Goal: Task Accomplishment & Management: Use online tool/utility

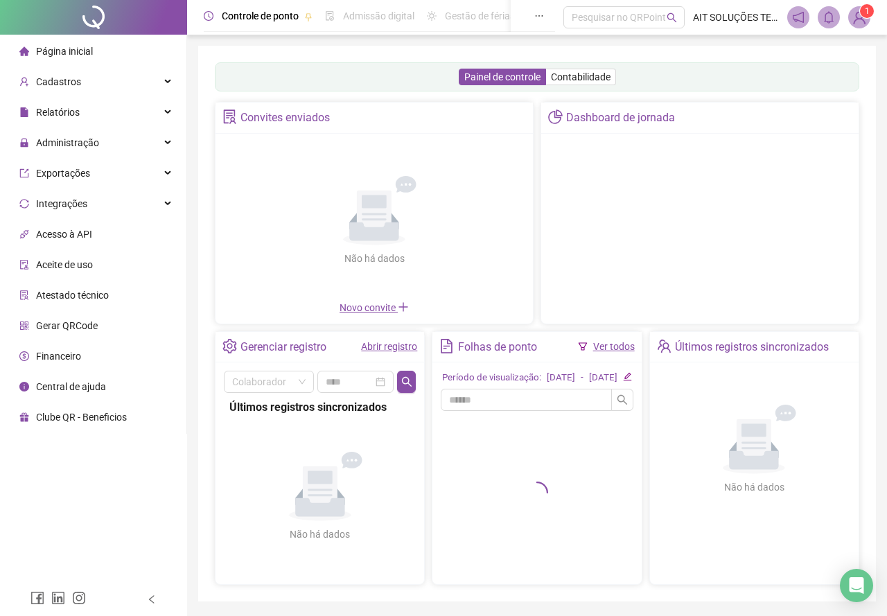
click at [105, 145] on div "Administração" at bounding box center [93, 143] width 181 height 28
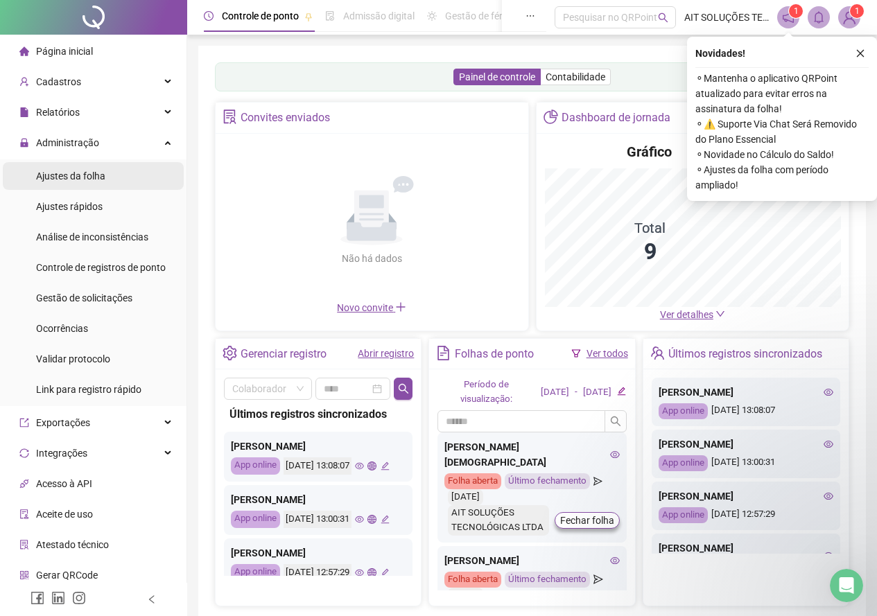
click at [71, 180] on span "Ajustes da folha" at bounding box center [70, 175] width 69 height 11
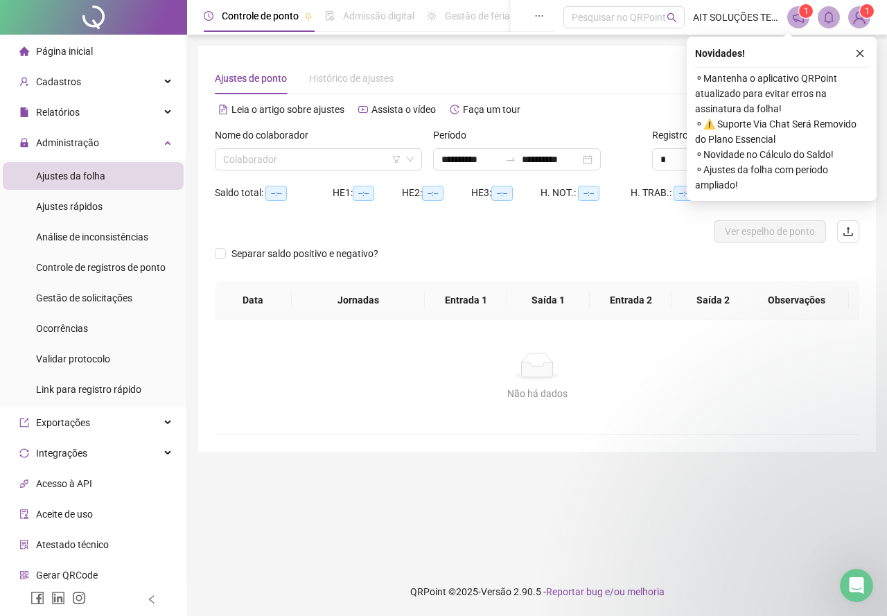
type input "**********"
click at [861, 46] on button "button" at bounding box center [860, 53] width 17 height 17
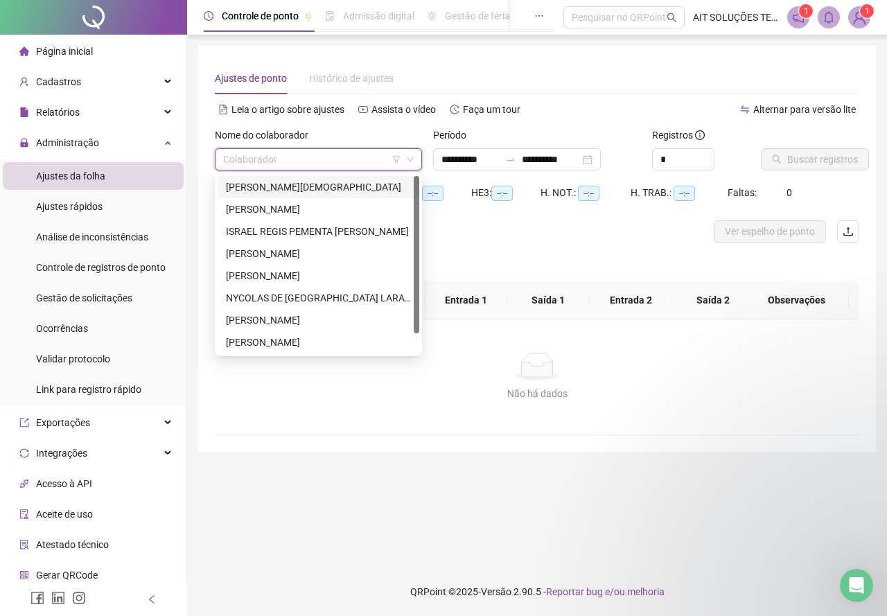
click at [359, 159] on input "search" at bounding box center [312, 159] width 178 height 21
click at [304, 189] on div "[PERSON_NAME][DEMOGRAPHIC_DATA]" at bounding box center [318, 186] width 185 height 15
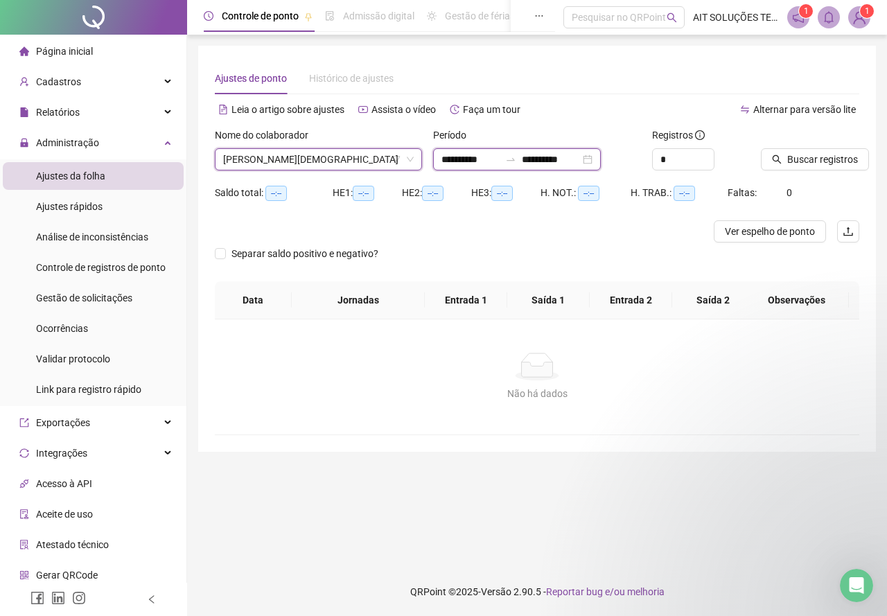
click at [500, 162] on input "**********" at bounding box center [470, 159] width 58 height 15
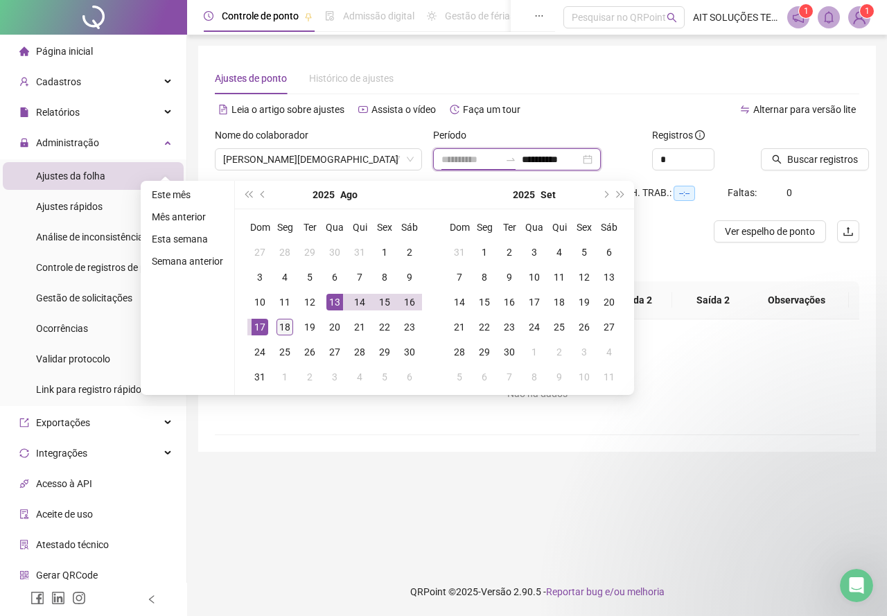
type input "**********"
click at [288, 335] on div "18" at bounding box center [285, 327] width 17 height 17
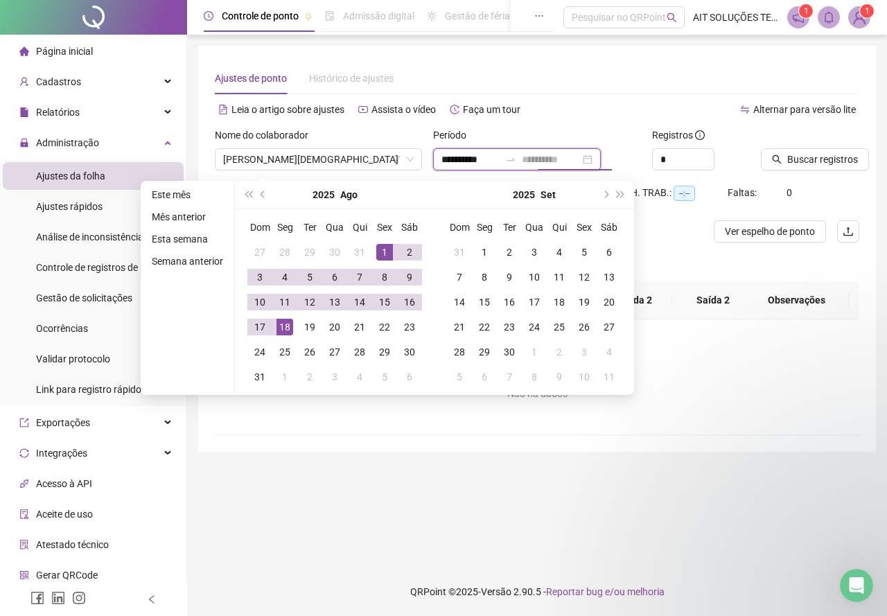
type input "**********"
click at [380, 250] on div "1" at bounding box center [384, 252] width 17 height 17
type input "**********"
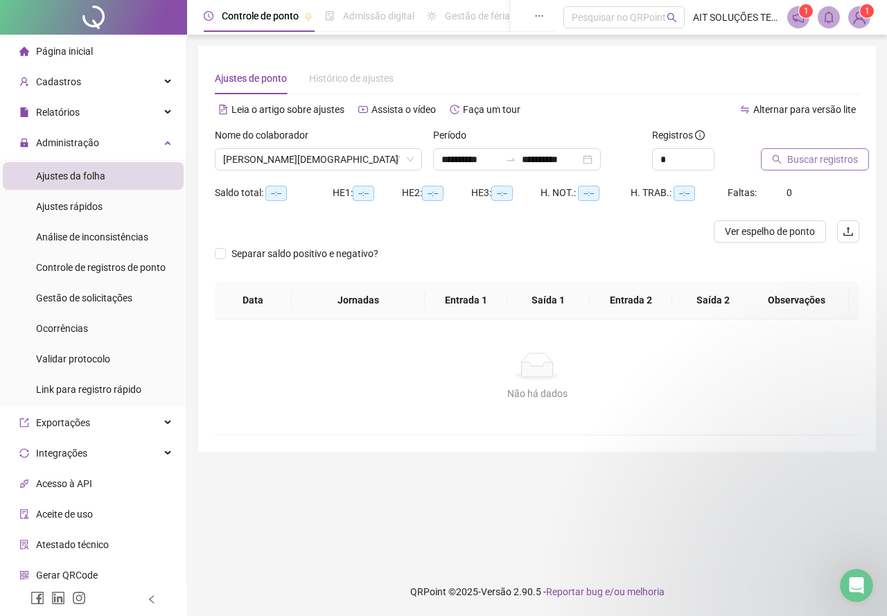
click at [773, 154] on button "Buscar registros" at bounding box center [815, 159] width 108 height 22
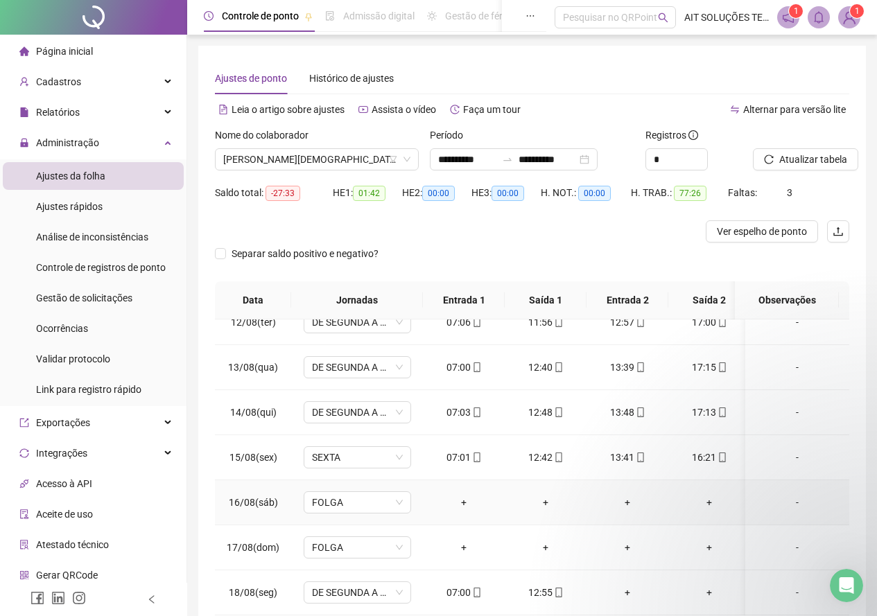
scroll to position [69, 0]
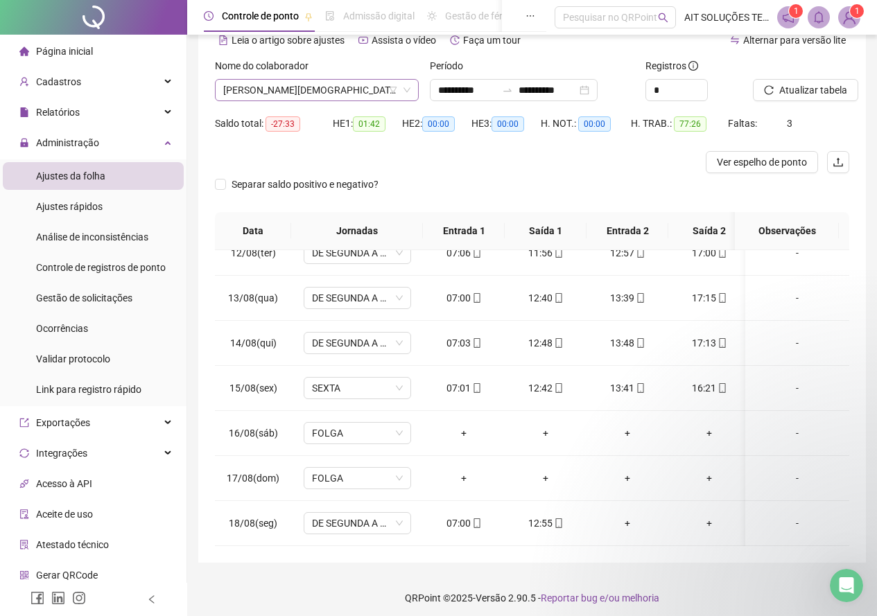
click at [356, 90] on span "[PERSON_NAME][DEMOGRAPHIC_DATA]" at bounding box center [316, 90] width 187 height 21
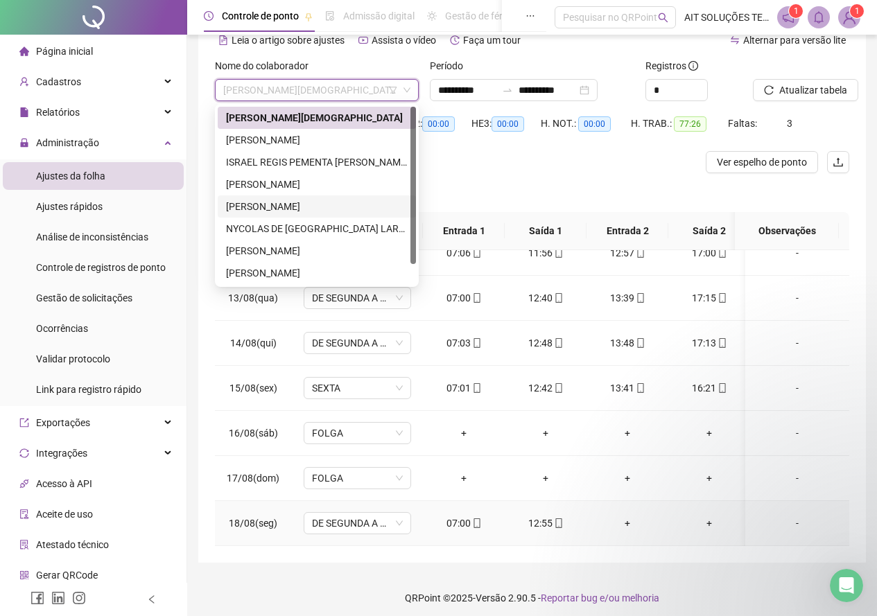
click at [475, 519] on div "07:00" at bounding box center [464, 523] width 60 height 15
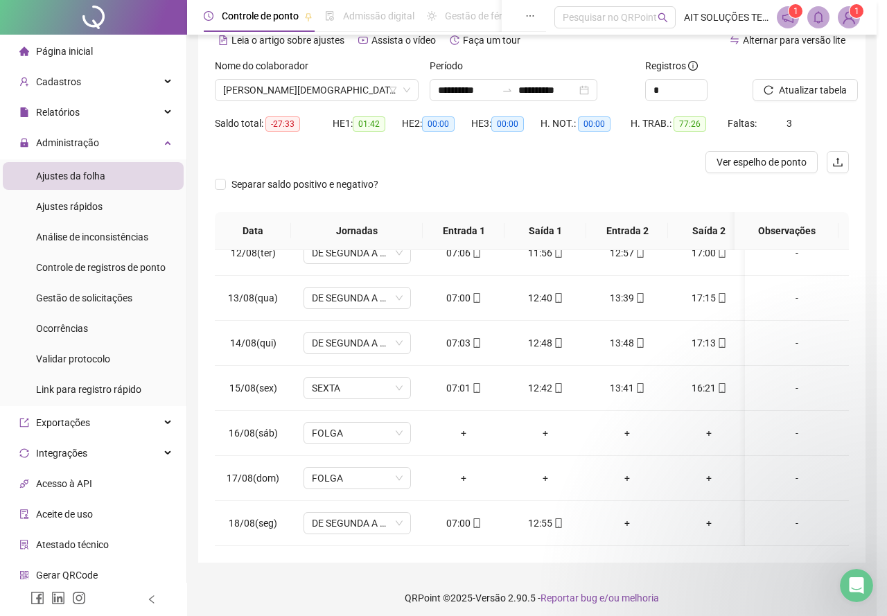
type input "**********"
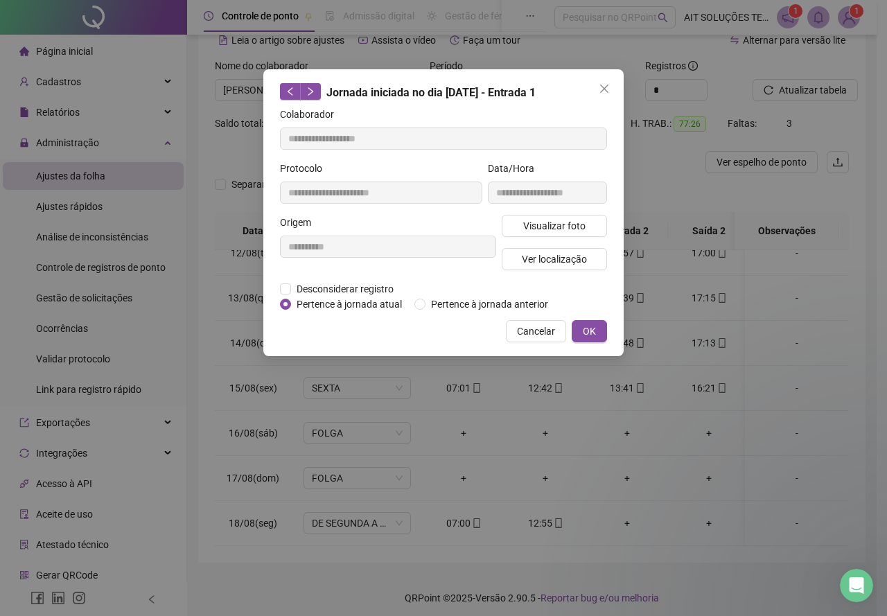
click at [474, 518] on div "**********" at bounding box center [443, 308] width 887 height 616
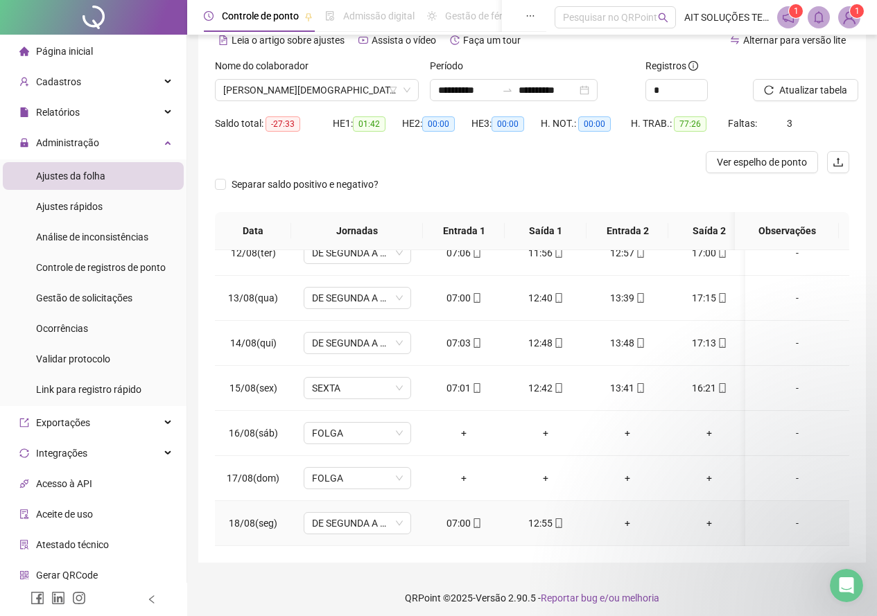
click at [473, 518] on icon "mobile" at bounding box center [476, 523] width 6 height 10
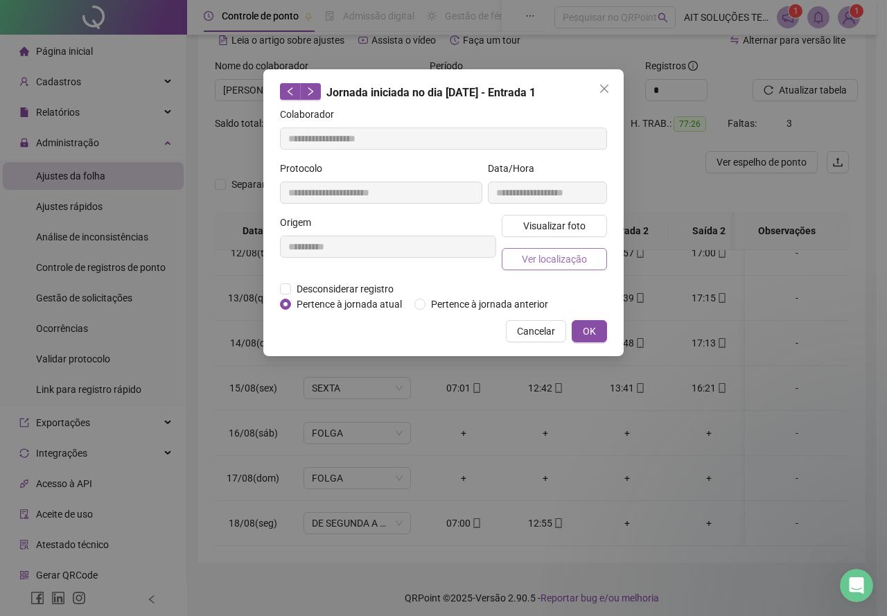
click at [524, 256] on span "Ver localização" at bounding box center [554, 259] width 65 height 15
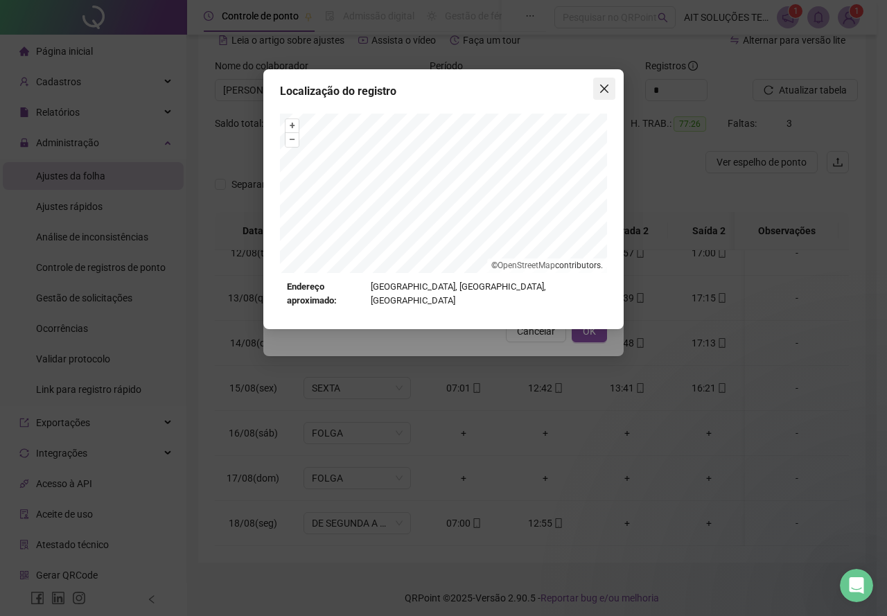
click at [599, 80] on button "Close" at bounding box center [604, 89] width 22 height 22
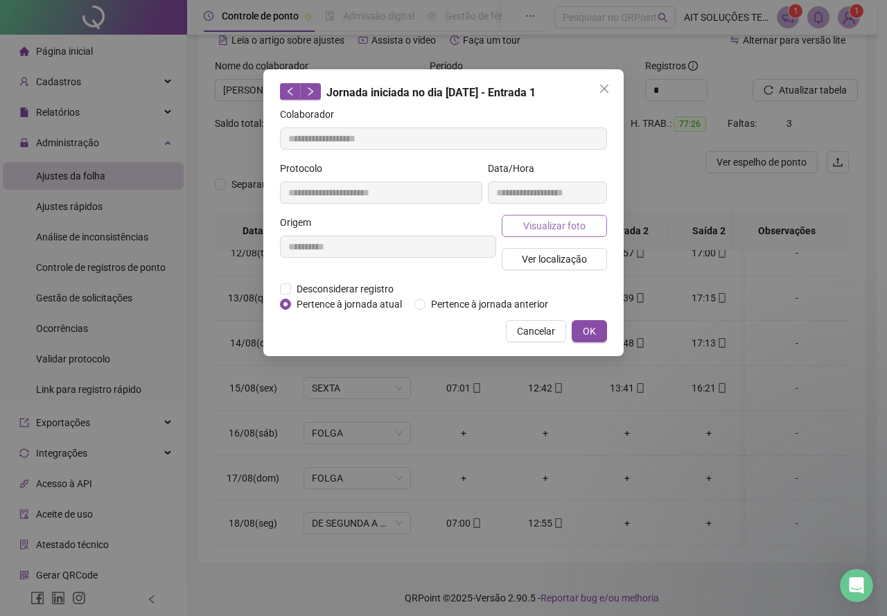
click at [563, 229] on span "Visualizar foto" at bounding box center [554, 225] width 62 height 15
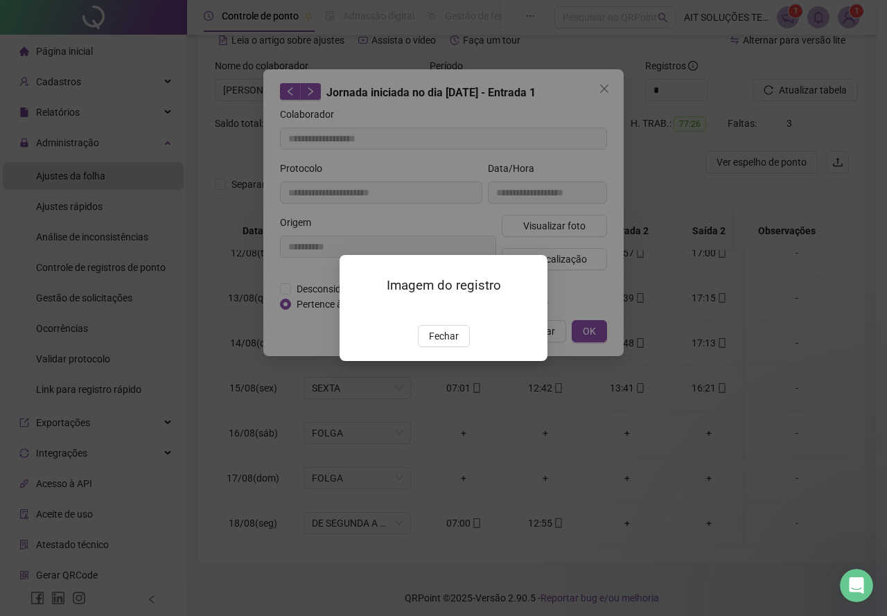
click at [356, 310] on img at bounding box center [356, 310] width 0 height 0
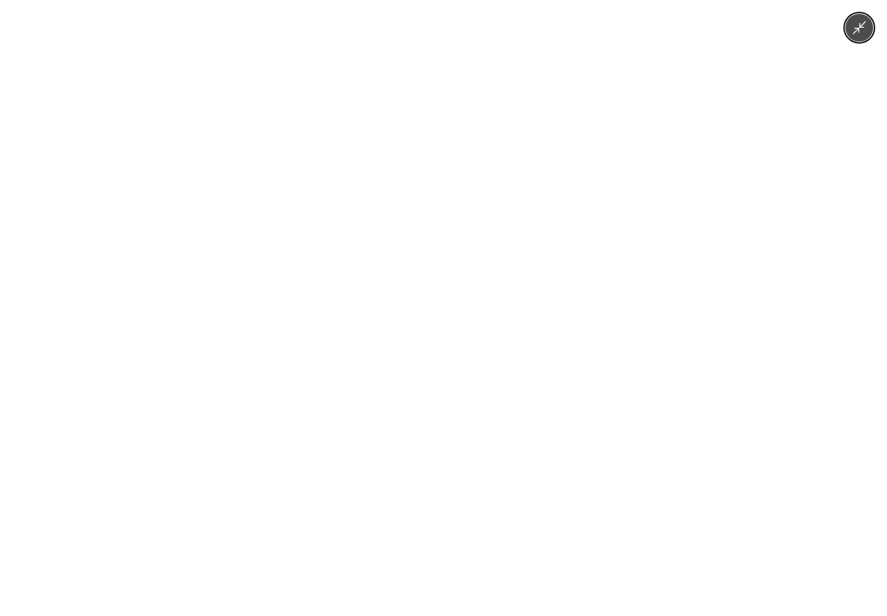
click at [852, 30] on button "Minimize image" at bounding box center [860, 28] width 28 height 28
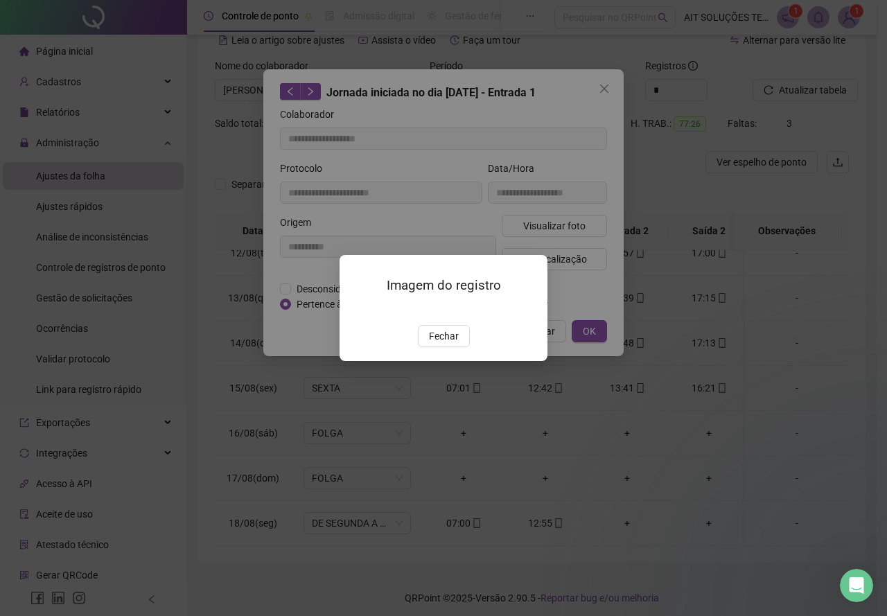
click at [776, 134] on div "Imagem do registro Fechar" at bounding box center [443, 308] width 887 height 616
click at [446, 344] on span "Fechar" at bounding box center [444, 335] width 30 height 15
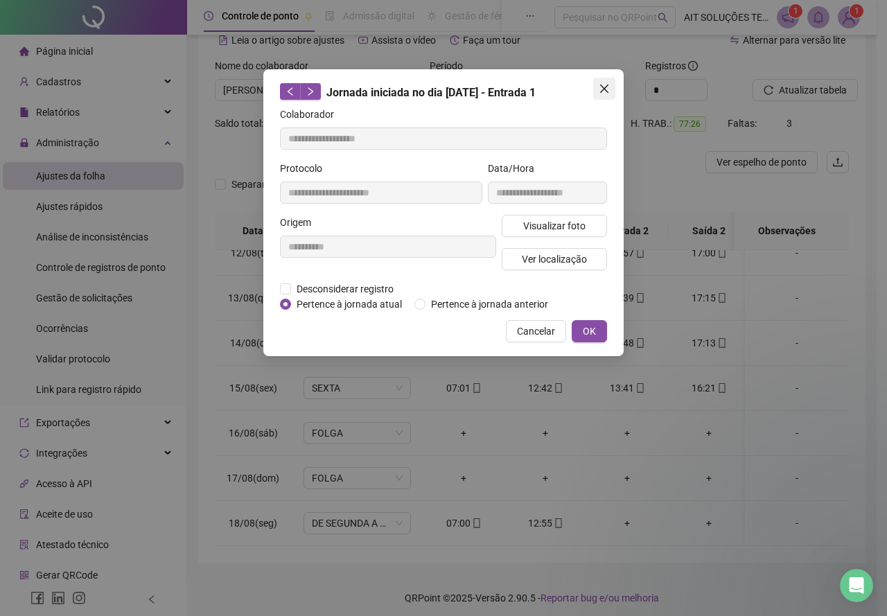
click at [599, 82] on button "Close" at bounding box center [604, 89] width 22 height 22
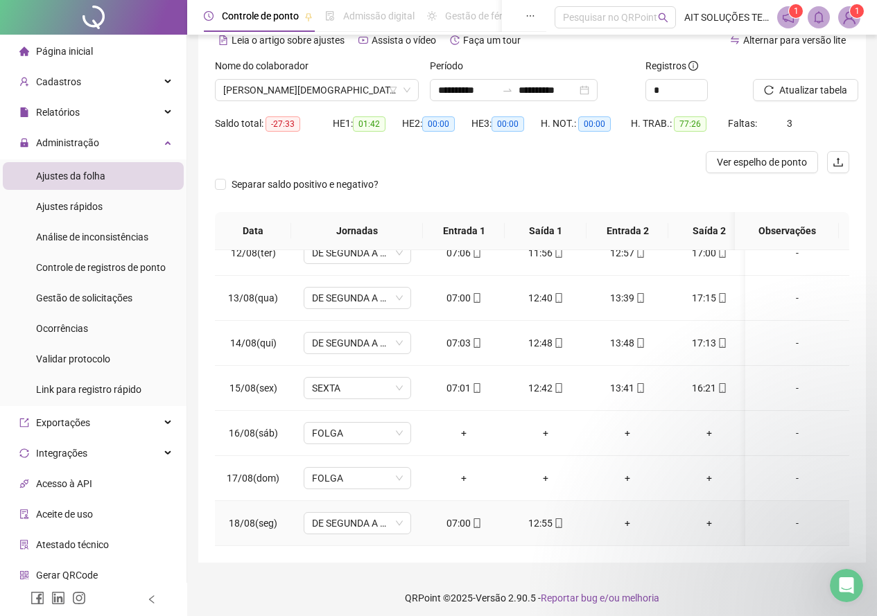
click at [479, 518] on icon "mobile" at bounding box center [477, 523] width 10 height 10
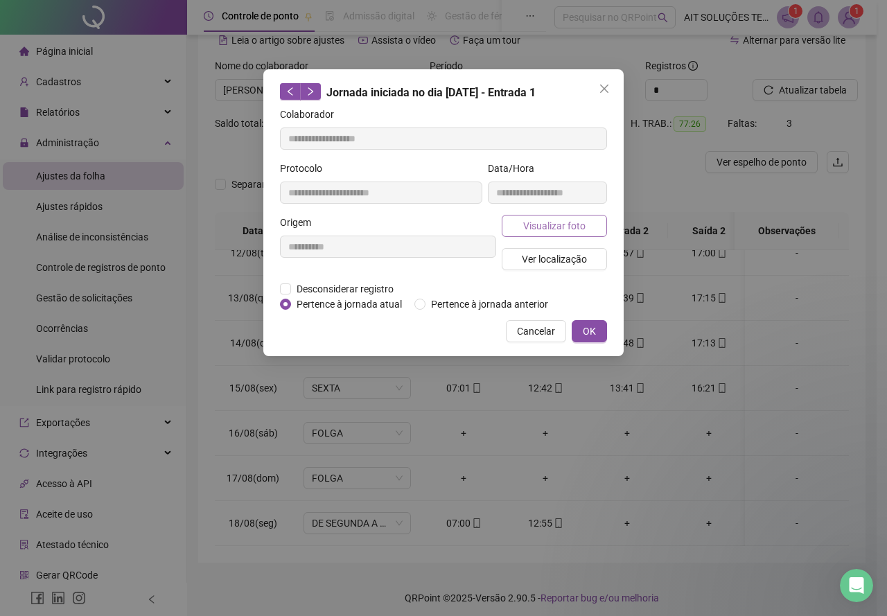
click at [537, 229] on span "Visualizar foto" at bounding box center [554, 225] width 62 height 15
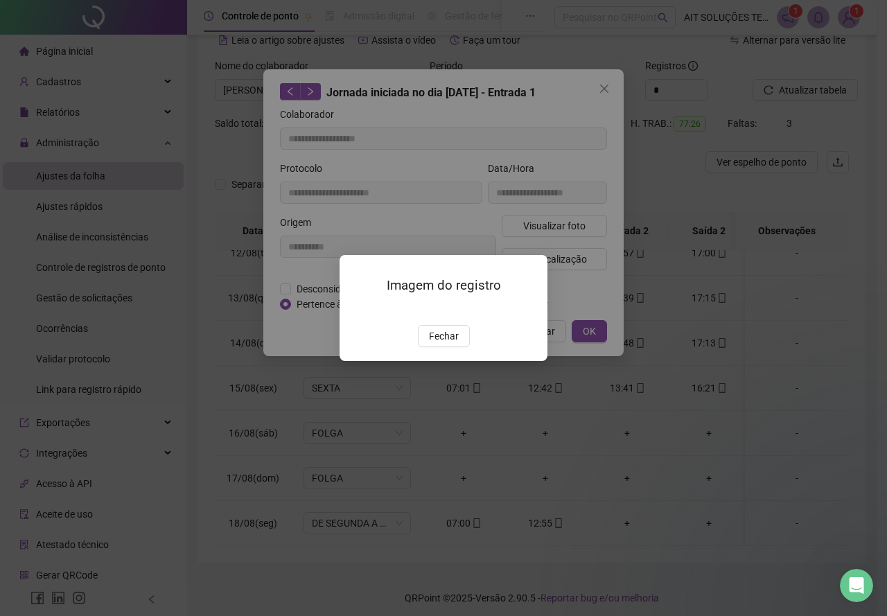
click at [356, 310] on img at bounding box center [356, 310] width 0 height 0
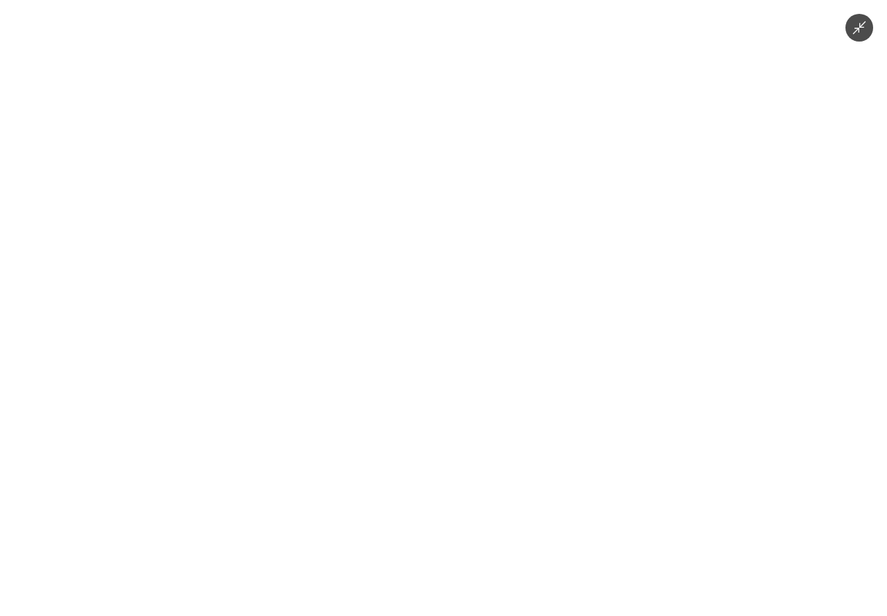
click at [667, 88] on img at bounding box center [444, 308] width 462 height 616
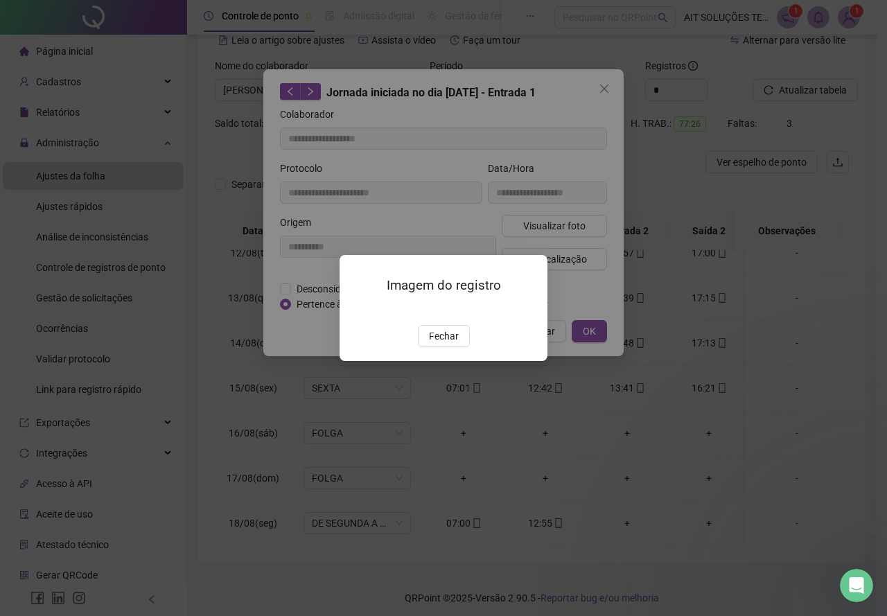
click at [283, 187] on div "Imagem do registro Fechar" at bounding box center [443, 308] width 887 height 616
click at [441, 347] on button "Fechar" at bounding box center [444, 336] width 52 height 22
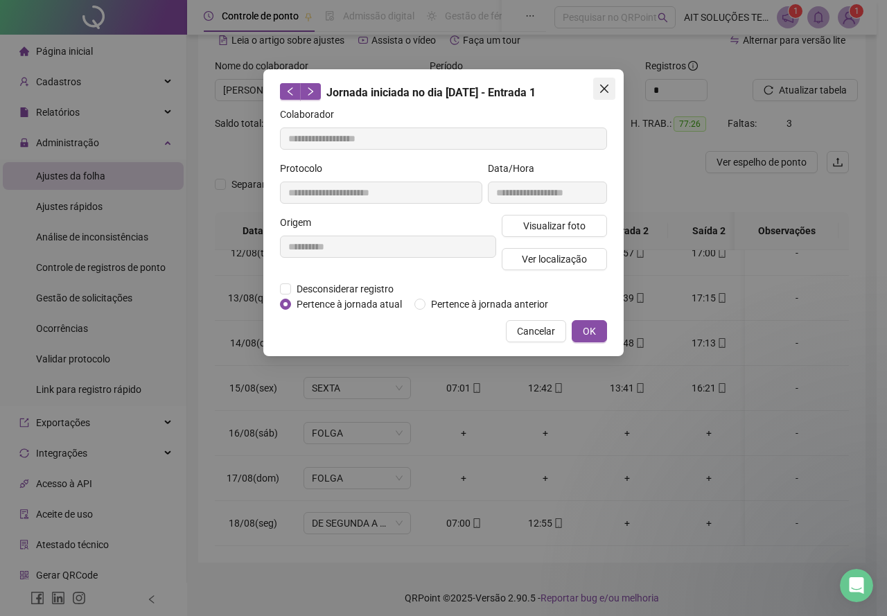
click at [606, 86] on icon "close" at bounding box center [604, 88] width 11 height 11
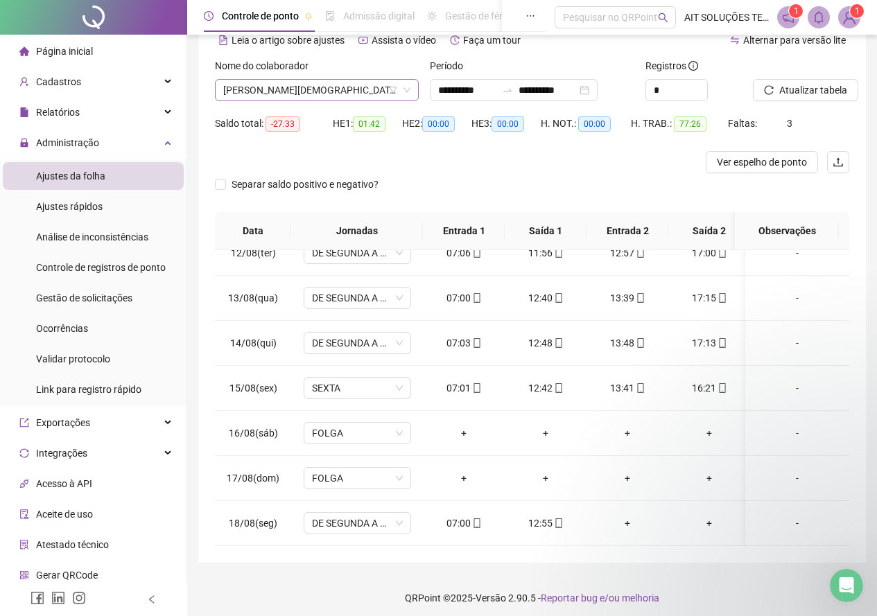
click at [324, 84] on span "[PERSON_NAME][DEMOGRAPHIC_DATA]" at bounding box center [316, 90] width 187 height 21
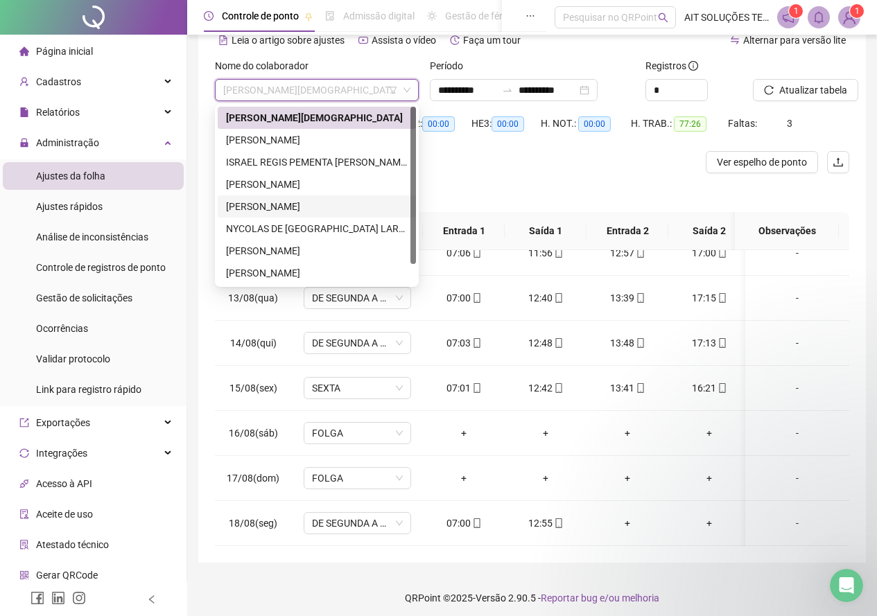
scroll to position [22, 0]
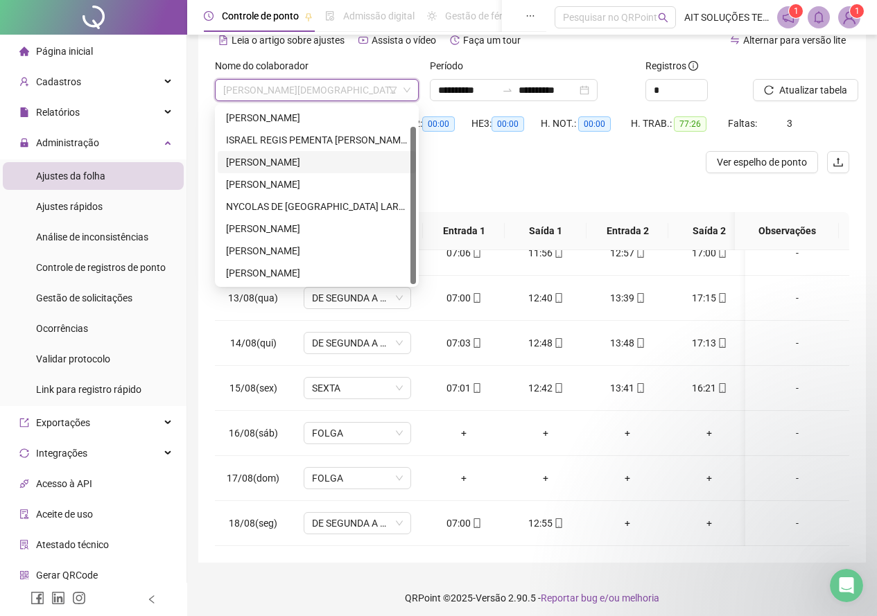
click at [286, 155] on div "[PERSON_NAME]" at bounding box center [317, 162] width 182 height 15
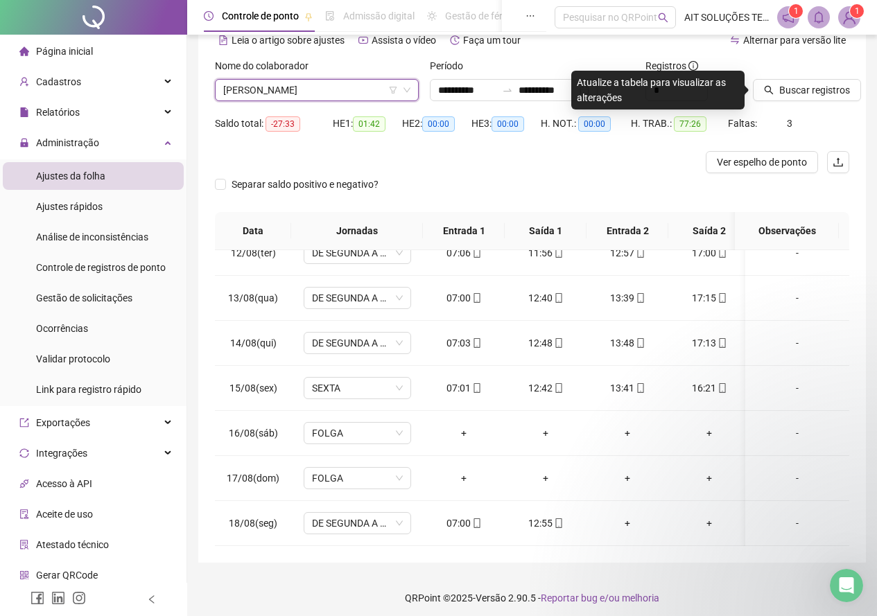
click at [751, 88] on div "Buscar registros" at bounding box center [800, 85] width 107 height 54
click at [774, 82] on button "Buscar registros" at bounding box center [807, 90] width 108 height 22
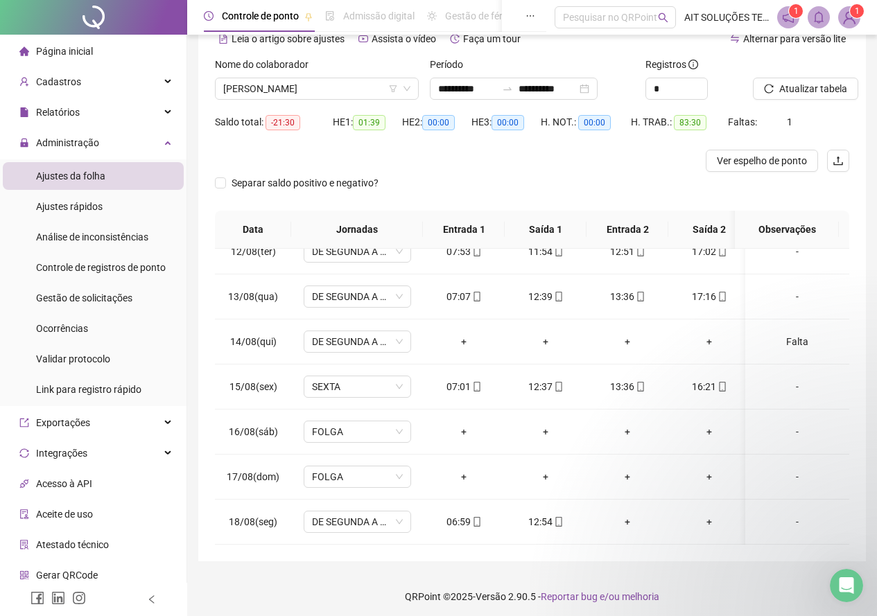
scroll to position [76, 0]
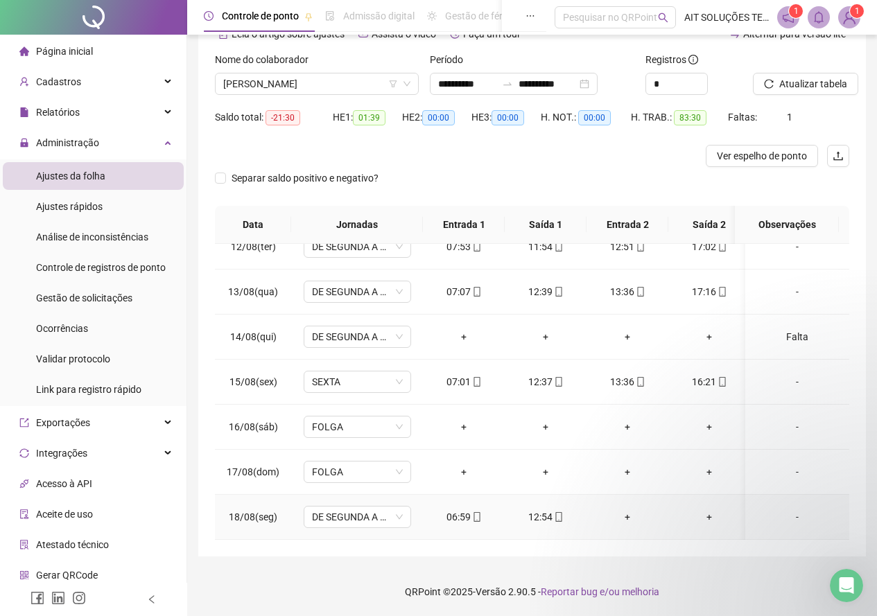
click at [474, 512] on icon "mobile" at bounding box center [477, 517] width 10 height 10
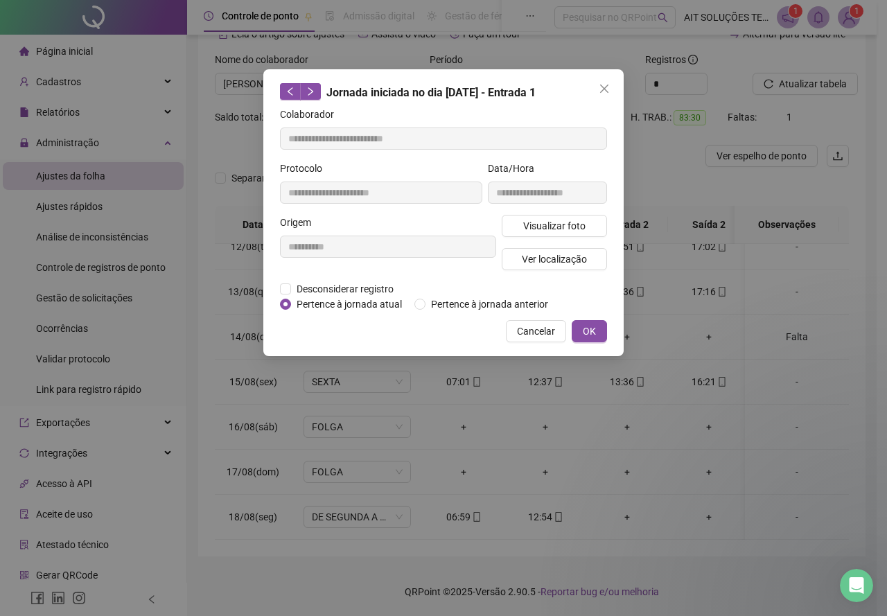
click at [554, 211] on div "**********" at bounding box center [547, 188] width 125 height 54
click at [555, 217] on button "Visualizar foto" at bounding box center [554, 226] width 105 height 22
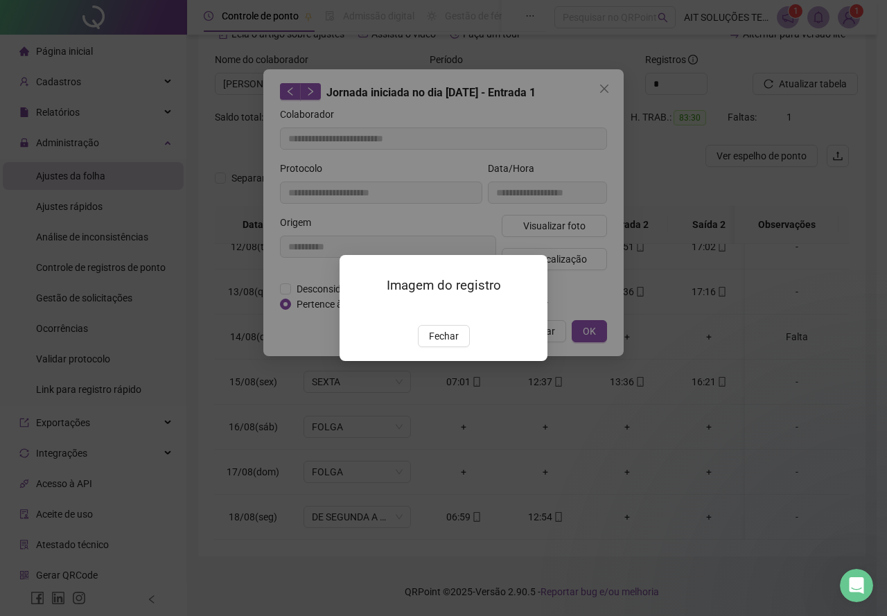
type input "**********"
click at [444, 344] on span "Fechar" at bounding box center [444, 335] width 30 height 15
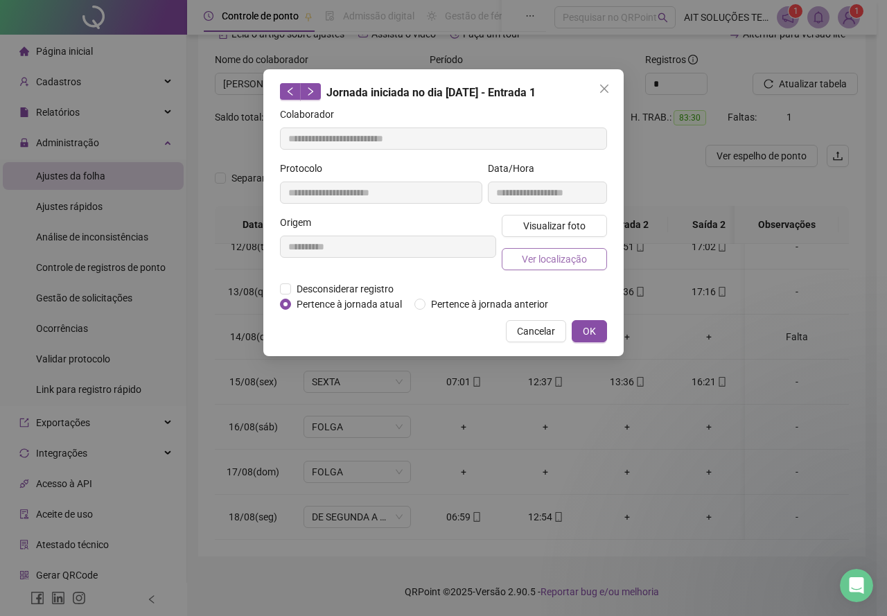
click at [524, 249] on button "Ver localização" at bounding box center [554, 259] width 105 height 22
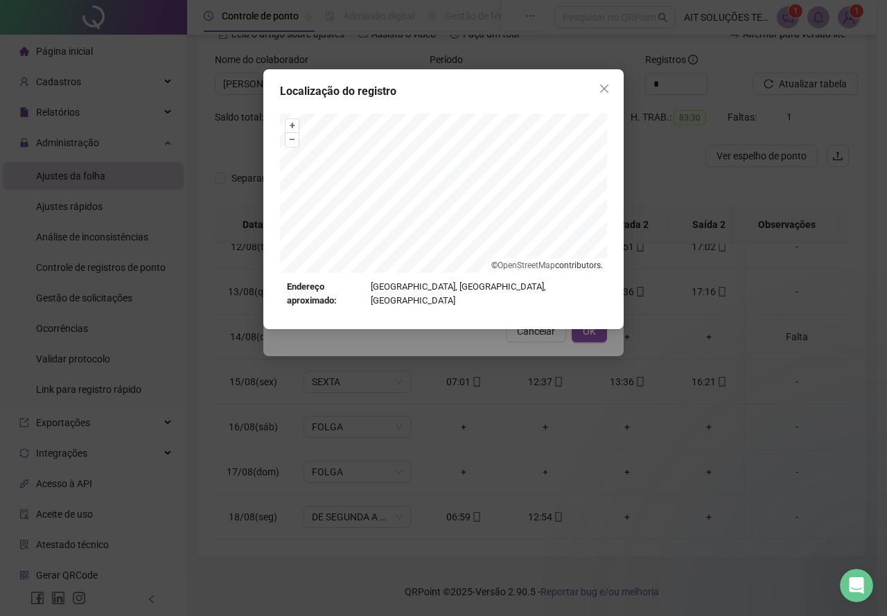
click at [444, 334] on div "Localização do registro + – ⇧ › © OpenStreetMap contributors. Endereço aproxima…" at bounding box center [443, 308] width 887 height 616
click at [613, 90] on span "Close" at bounding box center [604, 88] width 22 height 11
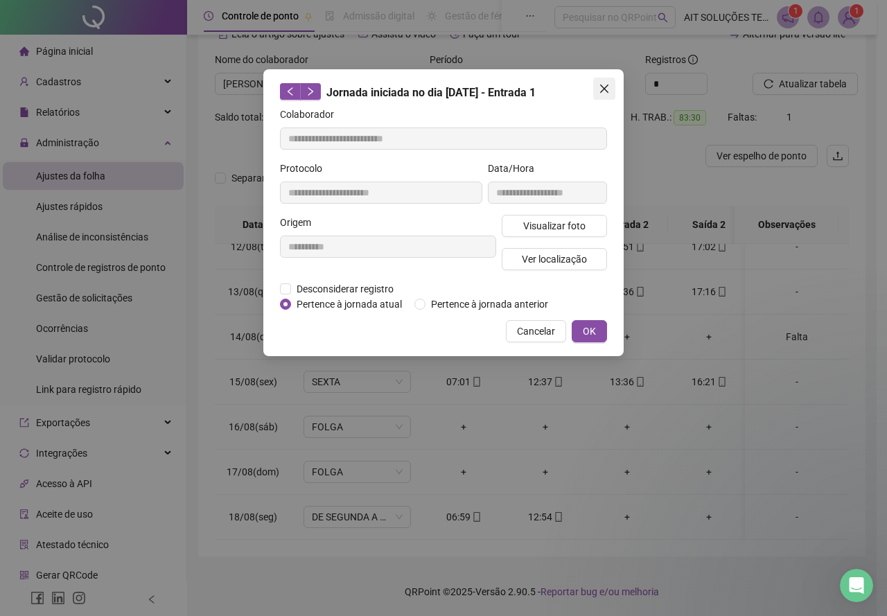
click at [599, 98] on button "Close" at bounding box center [604, 89] width 22 height 22
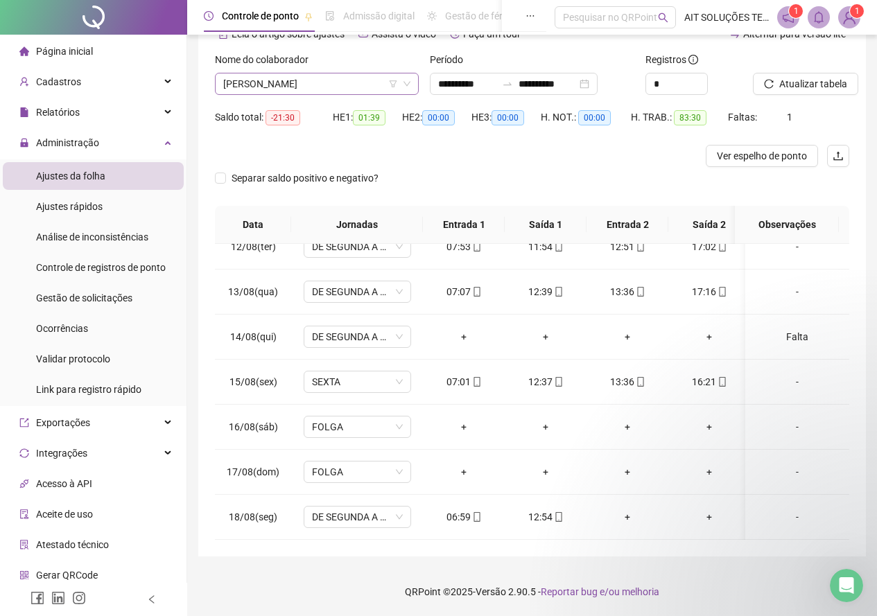
click at [351, 90] on span "[PERSON_NAME]" at bounding box center [316, 83] width 187 height 21
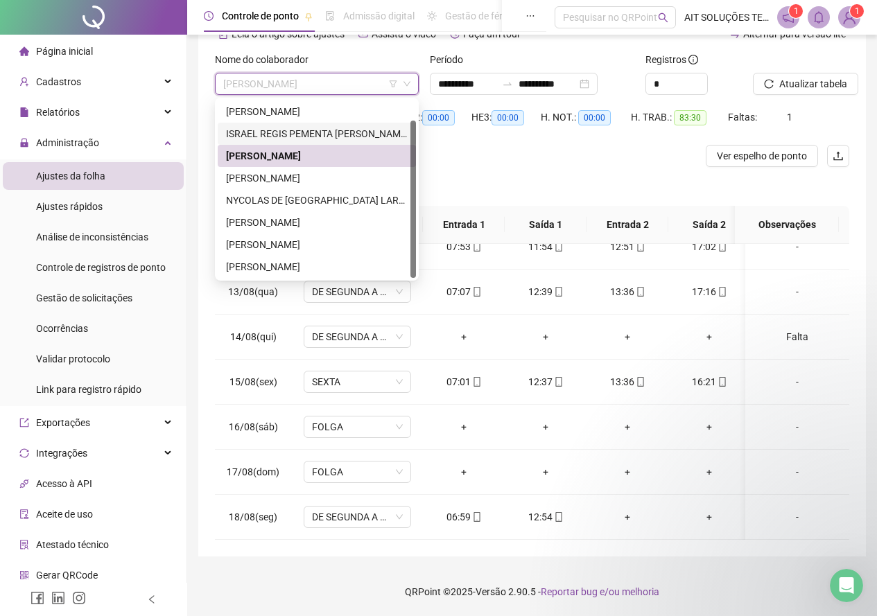
click at [335, 127] on div "ISRAEL REGIS PEMENTA [PERSON_NAME]" at bounding box center [317, 133] width 182 height 15
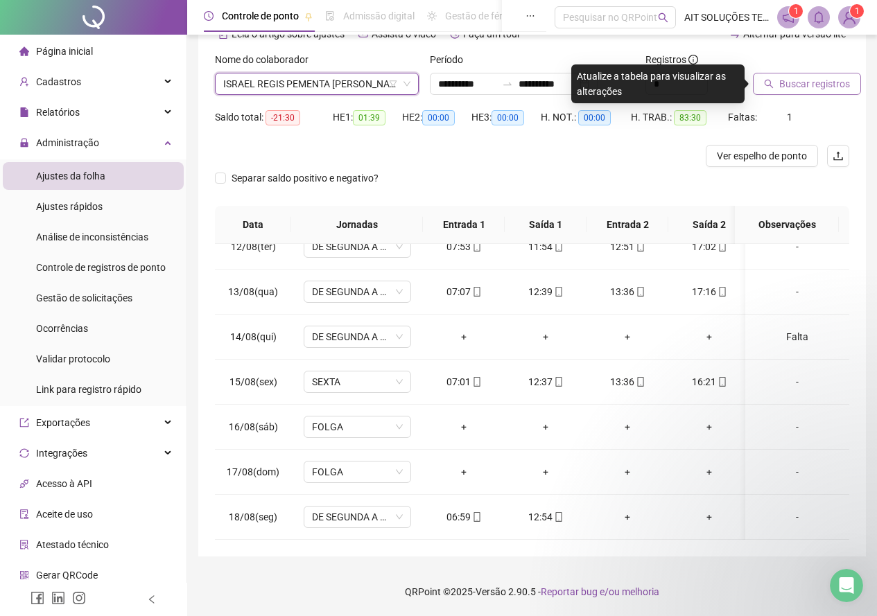
click at [758, 85] on button "Buscar registros" at bounding box center [807, 84] width 108 height 22
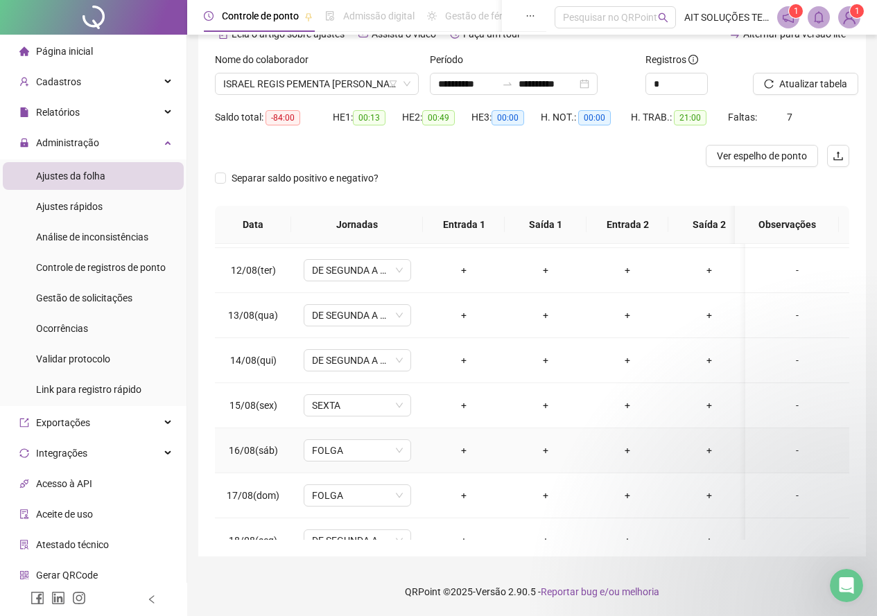
scroll to position [525, 0]
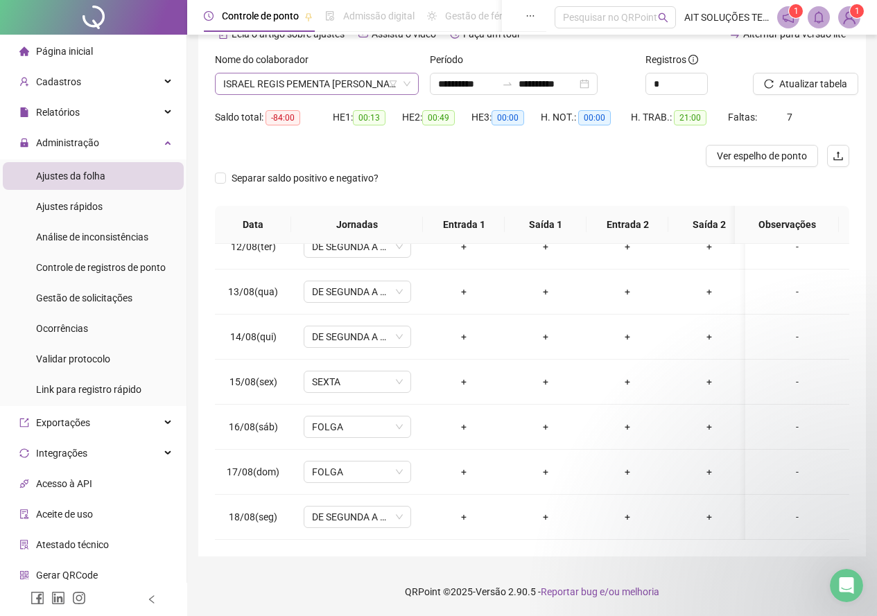
click at [359, 87] on span "ISRAEL REGIS PEMENTA [PERSON_NAME]" at bounding box center [316, 83] width 187 height 21
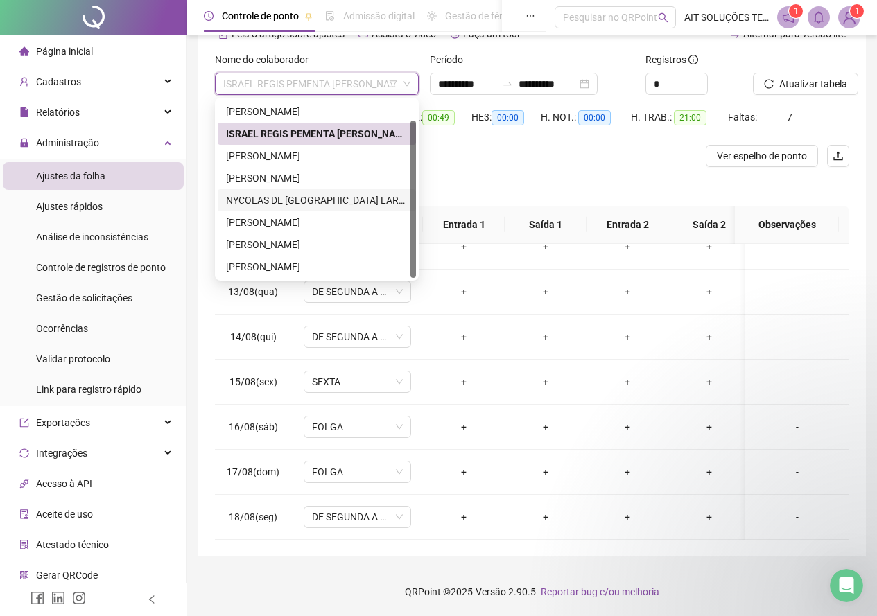
click at [337, 216] on div "[PERSON_NAME]" at bounding box center [317, 222] width 182 height 15
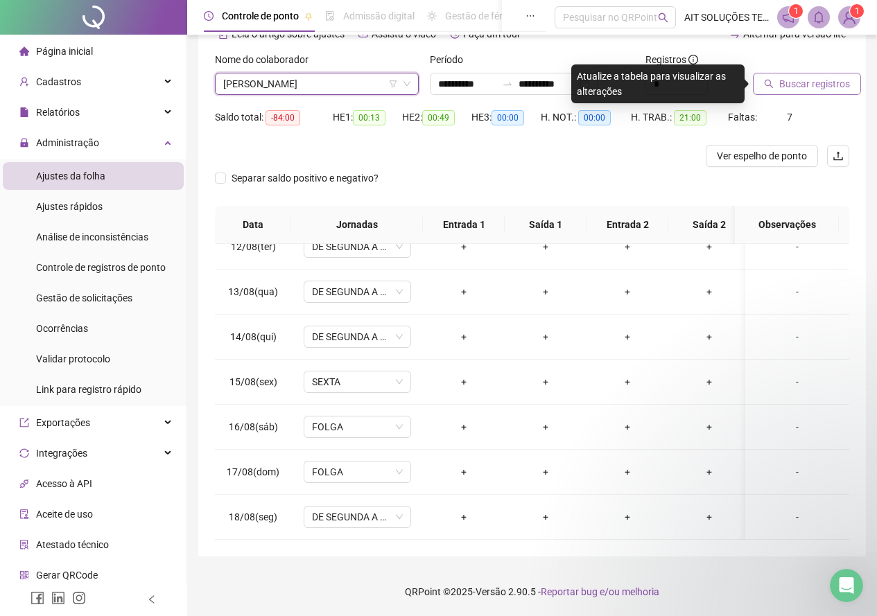
click at [771, 84] on icon "search" at bounding box center [769, 84] width 10 height 10
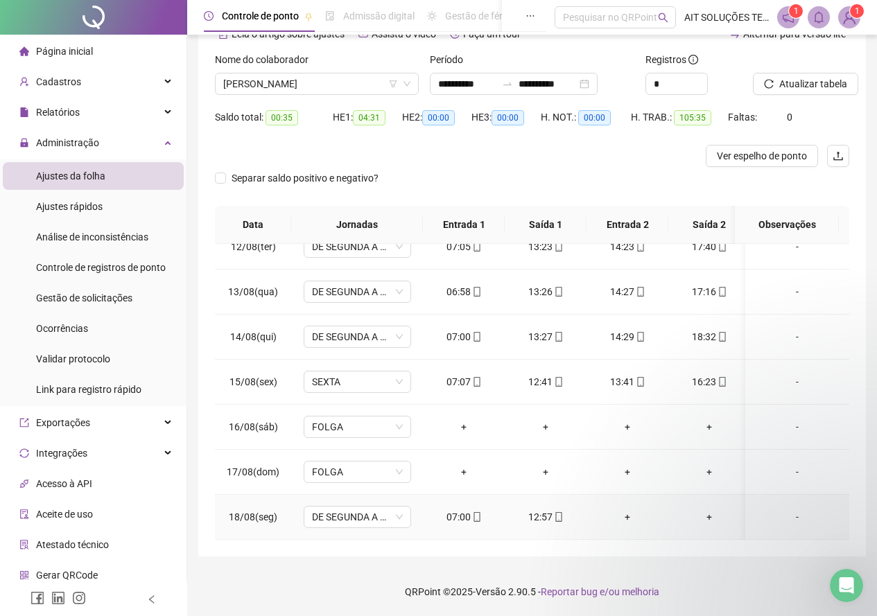
click at [473, 512] on icon "mobile" at bounding box center [477, 517] width 10 height 10
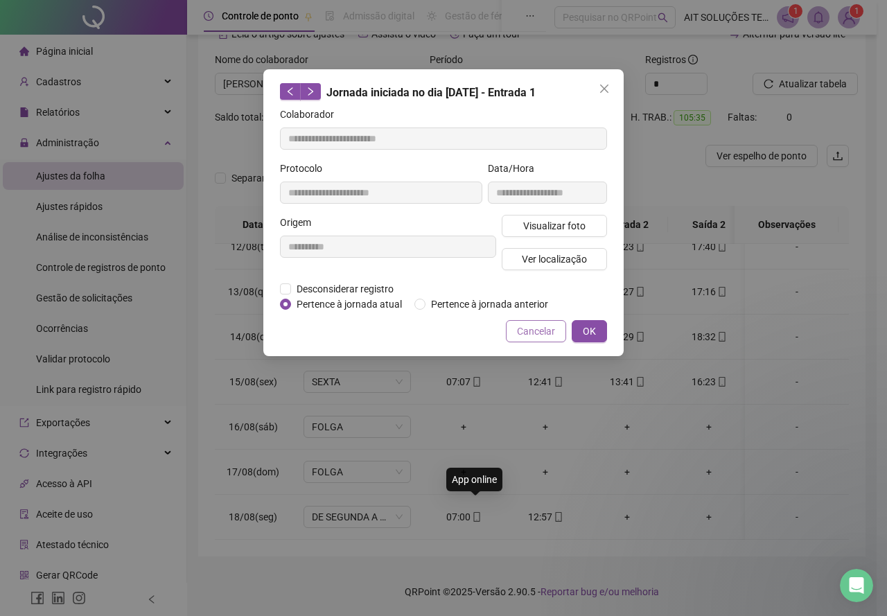
type input "**********"
click at [569, 252] on span "Ver localização" at bounding box center [554, 259] width 65 height 15
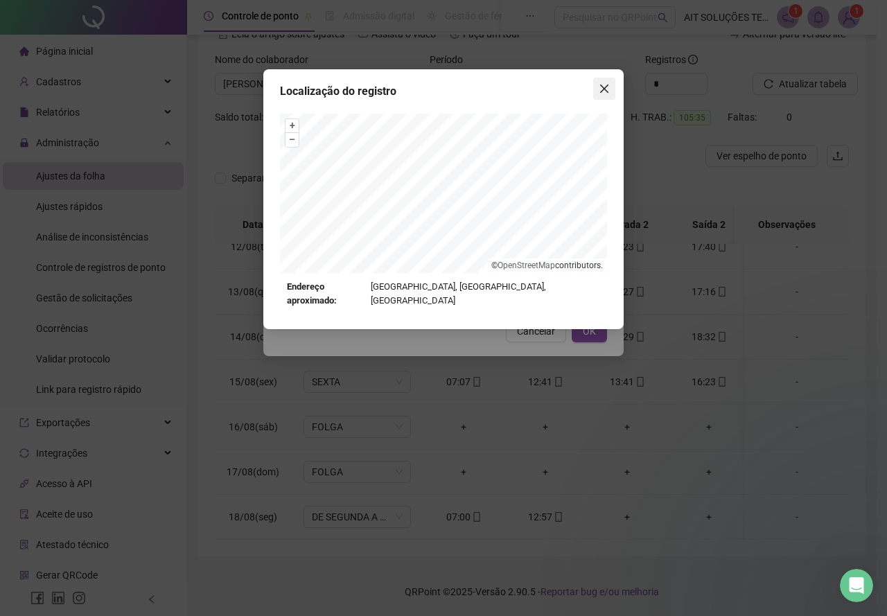
click at [606, 83] on icon "close" at bounding box center [604, 88] width 11 height 11
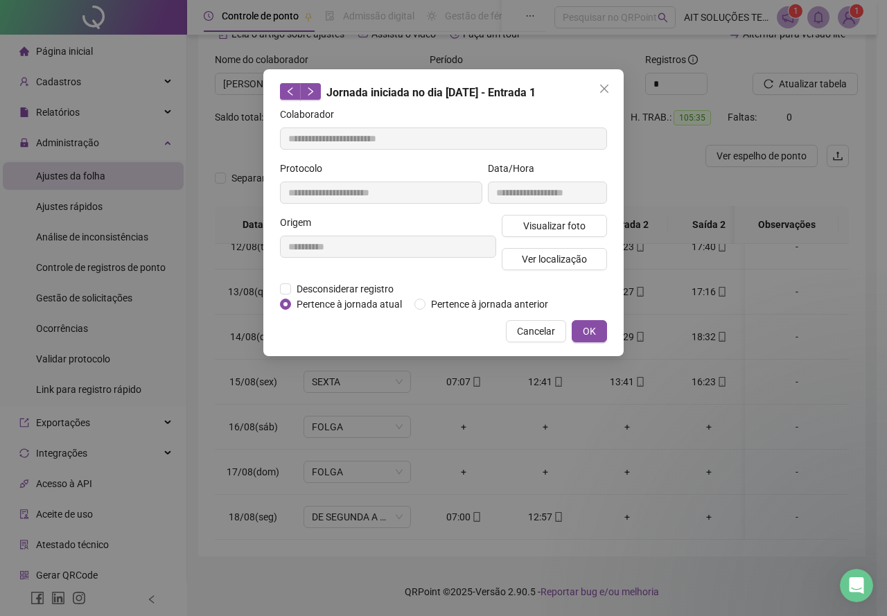
click at [604, 91] on icon "close" at bounding box center [604, 88] width 11 height 11
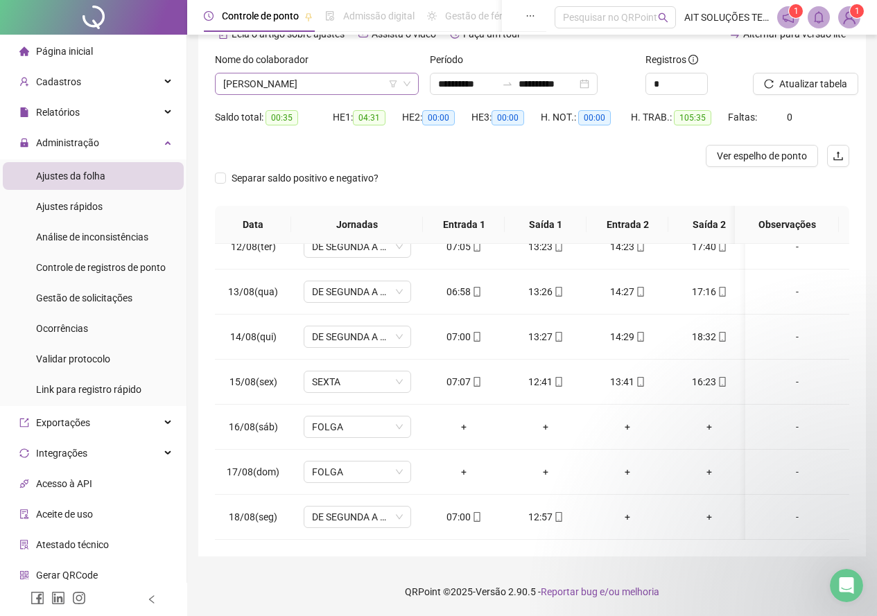
click at [365, 89] on span "[PERSON_NAME]" at bounding box center [316, 83] width 187 height 21
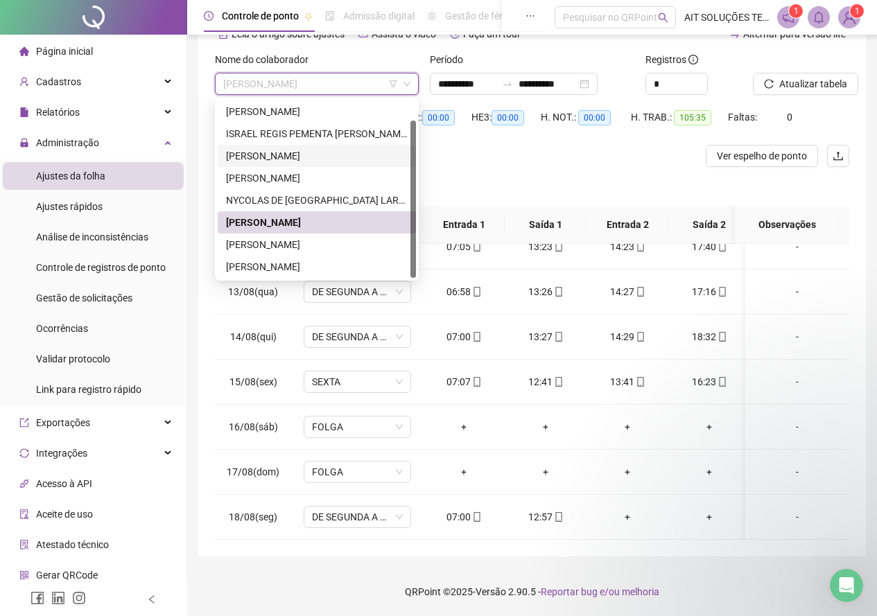
click at [347, 161] on div "[PERSON_NAME]" at bounding box center [317, 155] width 182 height 15
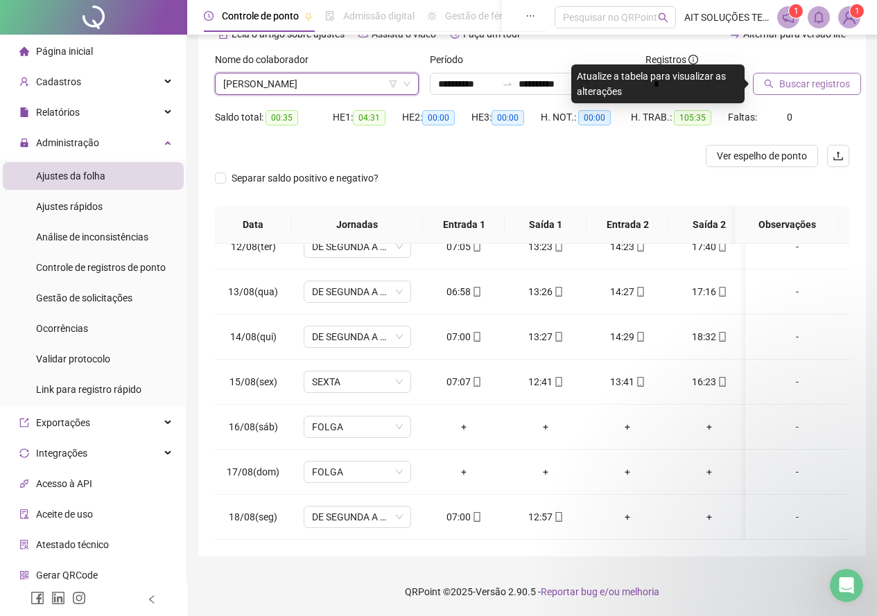
click at [764, 82] on icon "search" at bounding box center [768, 84] width 9 height 9
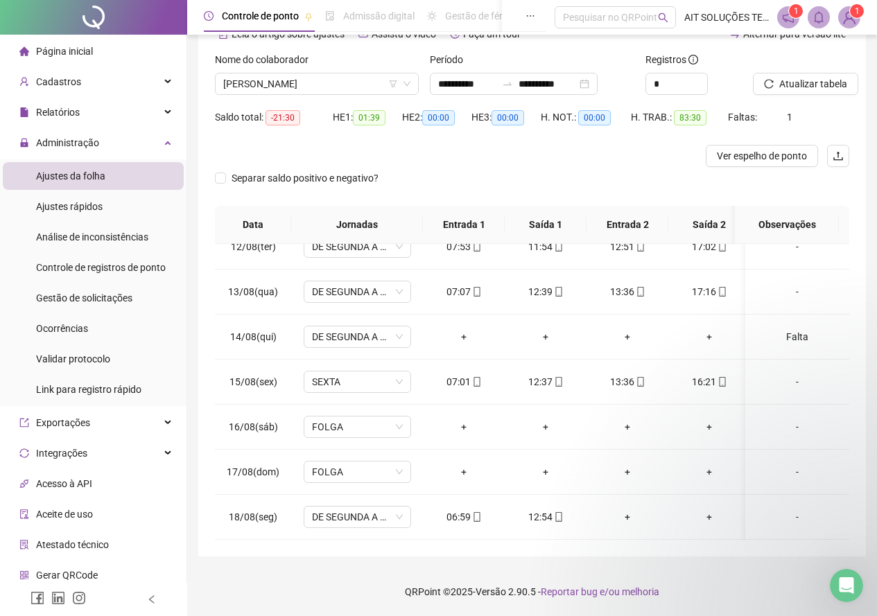
click at [370, 96] on div "Nome do colaborador [PERSON_NAME]" at bounding box center [316, 79] width 215 height 54
click at [371, 86] on span "[PERSON_NAME]" at bounding box center [316, 83] width 187 height 21
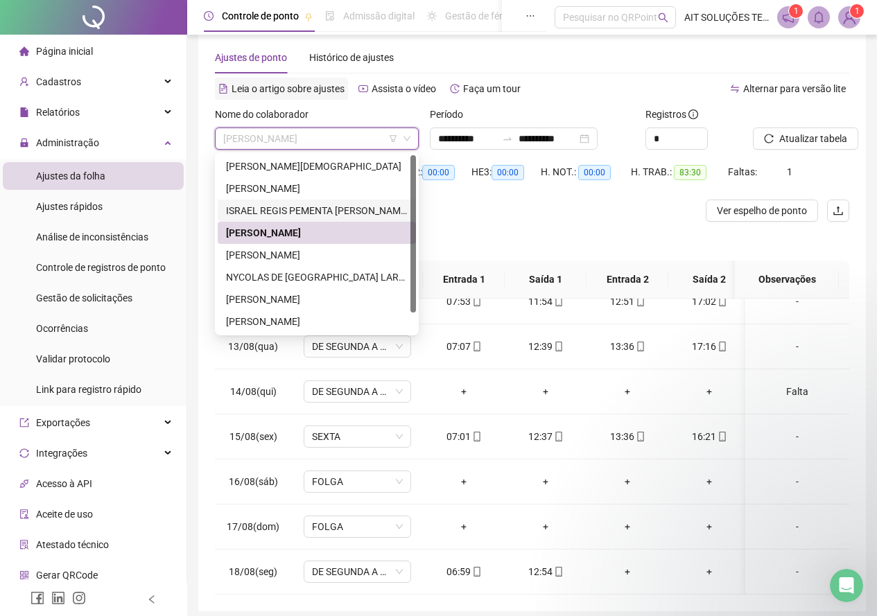
scroll to position [6, 0]
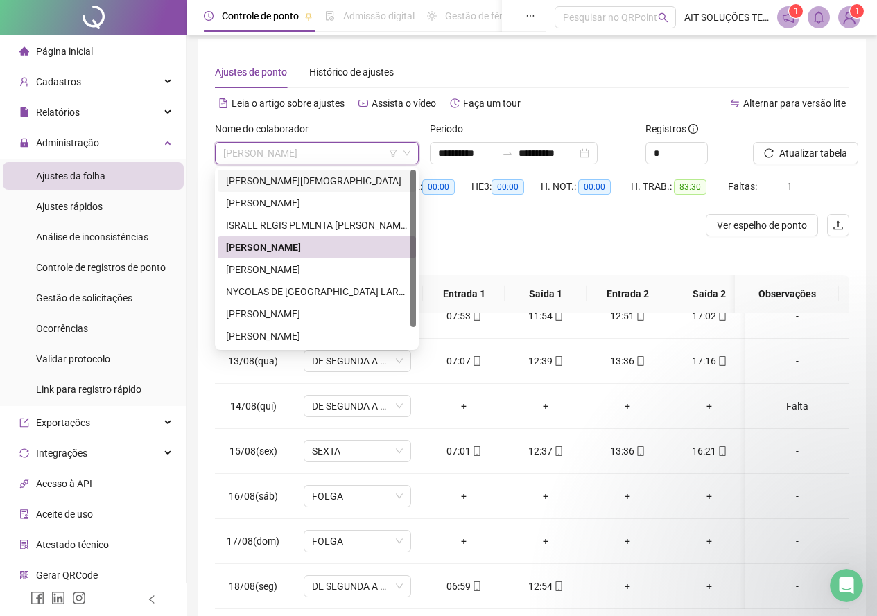
click at [304, 177] on div "[PERSON_NAME][DEMOGRAPHIC_DATA]" at bounding box center [317, 180] width 182 height 15
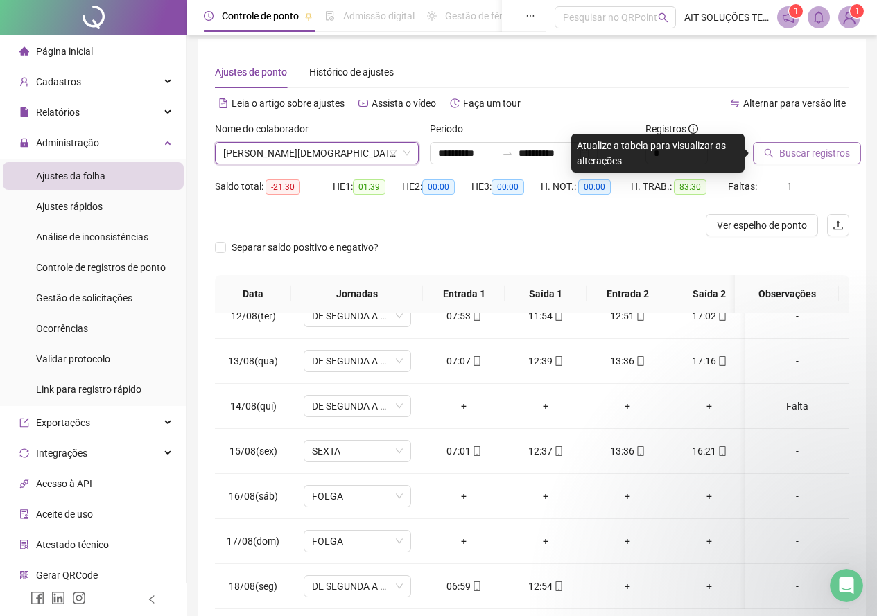
click at [766, 155] on button "Buscar registros" at bounding box center [807, 153] width 108 height 22
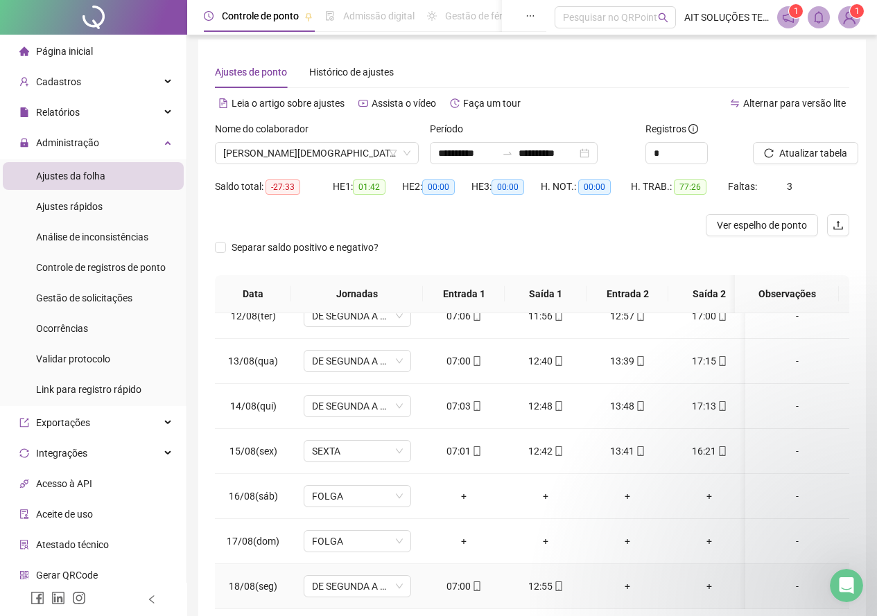
click at [474, 581] on icon "mobile" at bounding box center [477, 586] width 10 height 10
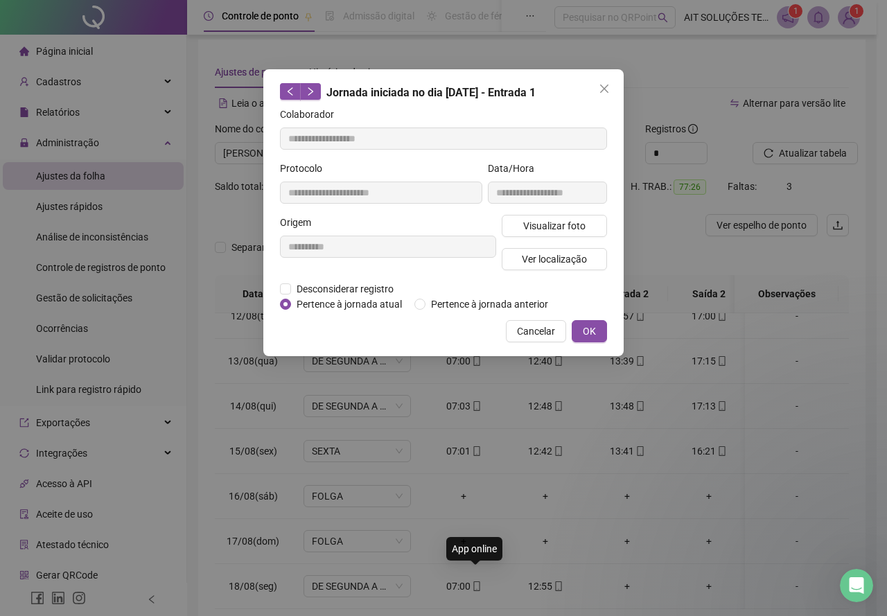
type input "**********"
click at [532, 260] on span "Ver localização" at bounding box center [554, 259] width 65 height 15
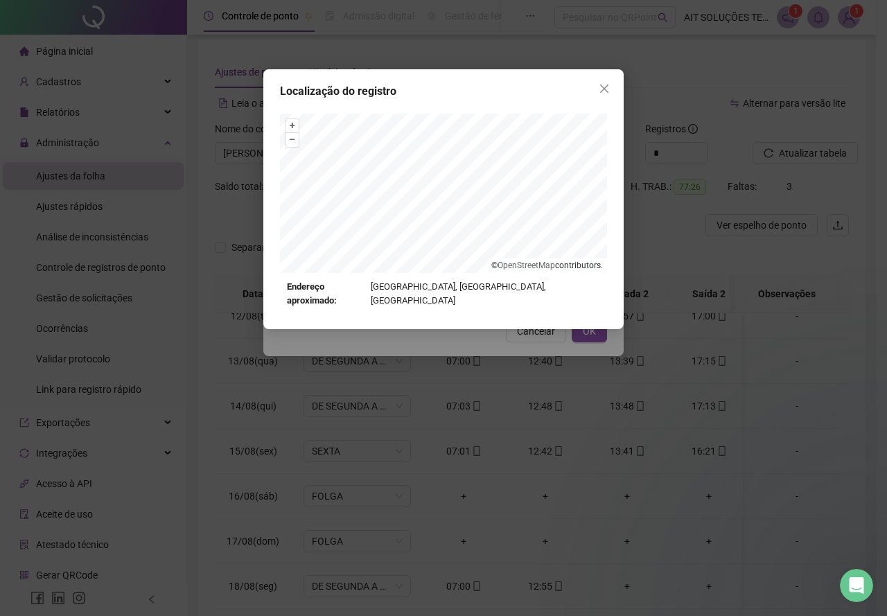
click at [614, 82] on button "Close" at bounding box center [604, 89] width 22 height 22
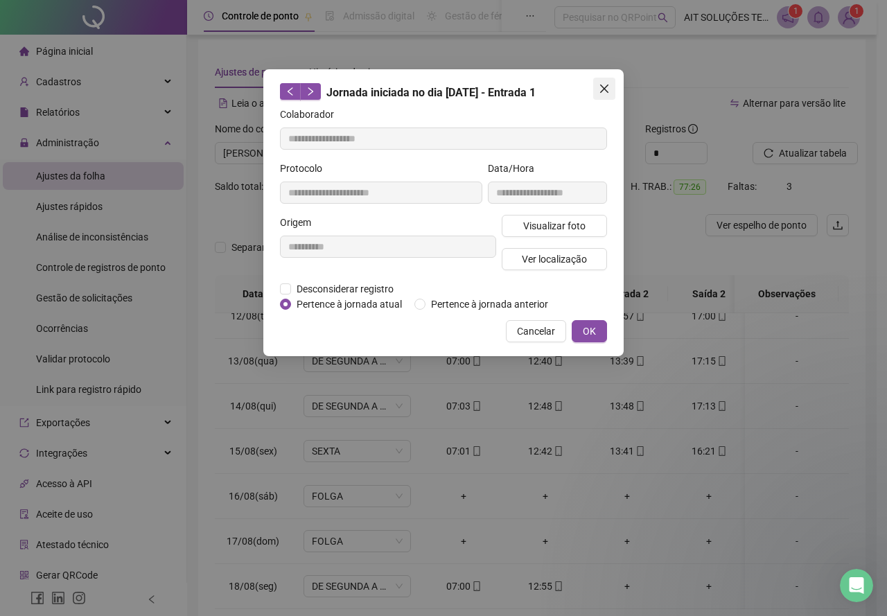
click at [608, 87] on icon "close" at bounding box center [604, 88] width 11 height 11
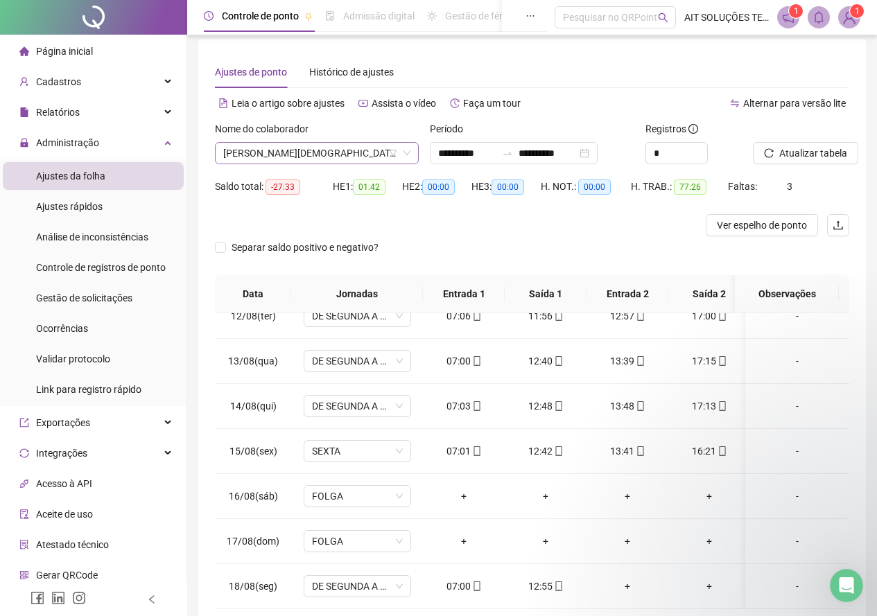
click at [380, 149] on span "[PERSON_NAME][DEMOGRAPHIC_DATA]" at bounding box center [316, 153] width 187 height 21
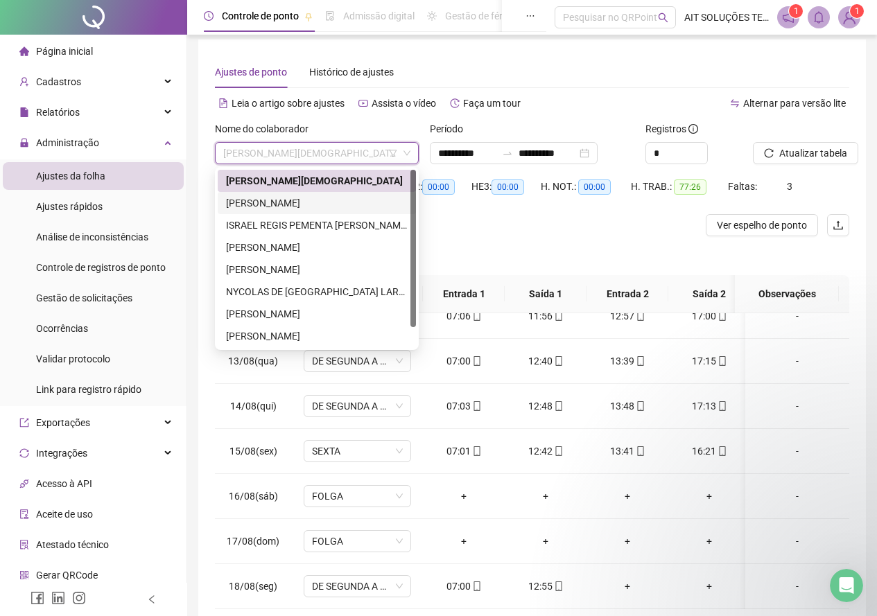
click at [290, 204] on div "[PERSON_NAME]" at bounding box center [317, 202] width 182 height 15
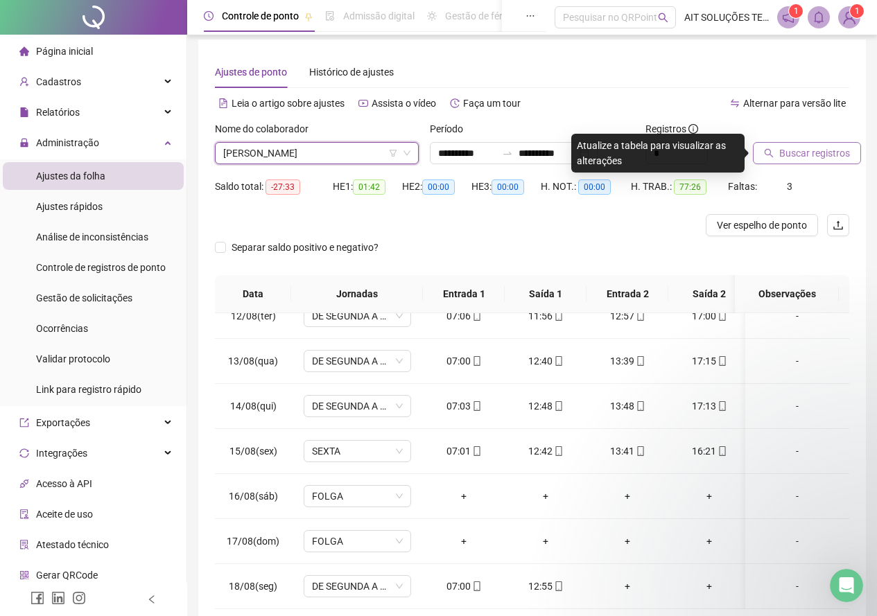
click at [758, 157] on button "Buscar registros" at bounding box center [807, 153] width 108 height 22
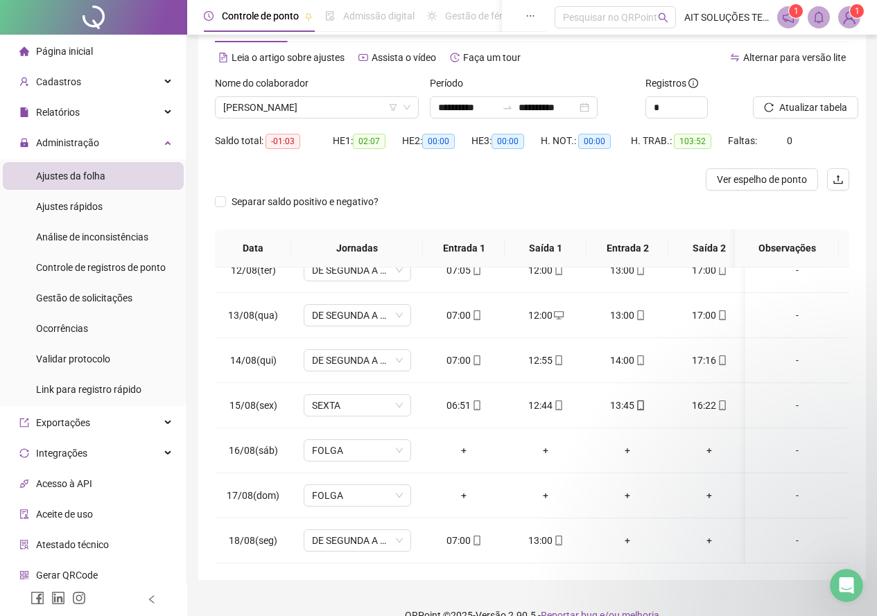
scroll to position [76, 0]
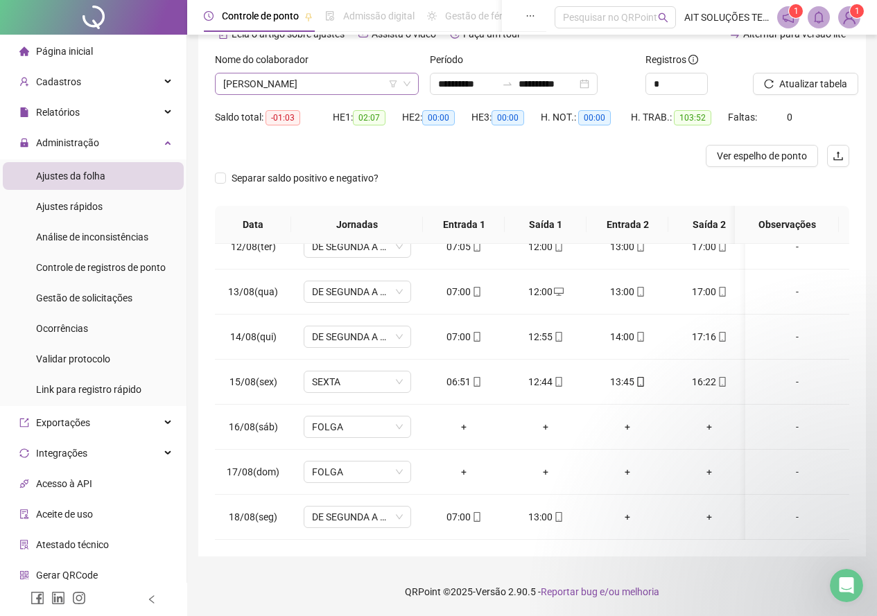
click at [363, 91] on span "[PERSON_NAME]" at bounding box center [316, 83] width 187 height 21
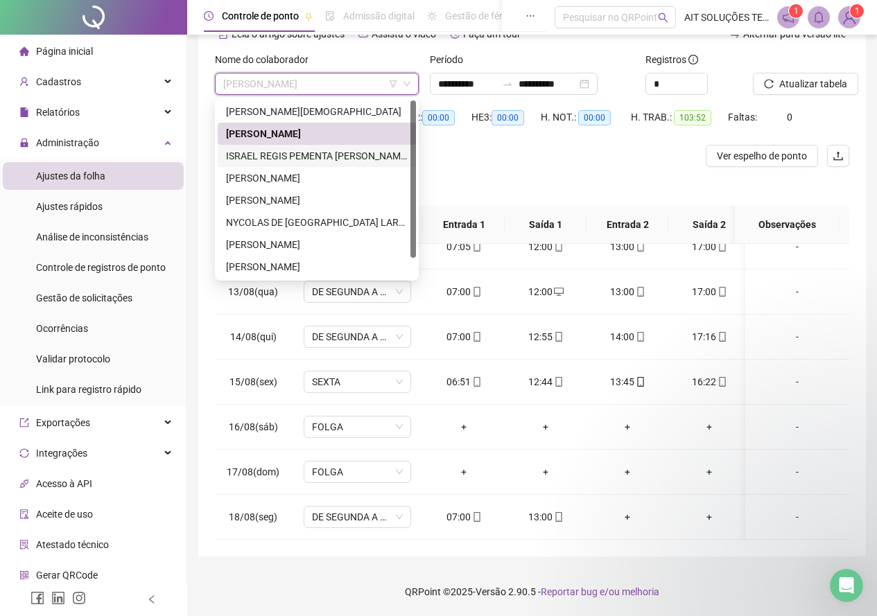
click at [475, 170] on div "Separar saldo positivo e negativo?" at bounding box center [532, 186] width 634 height 39
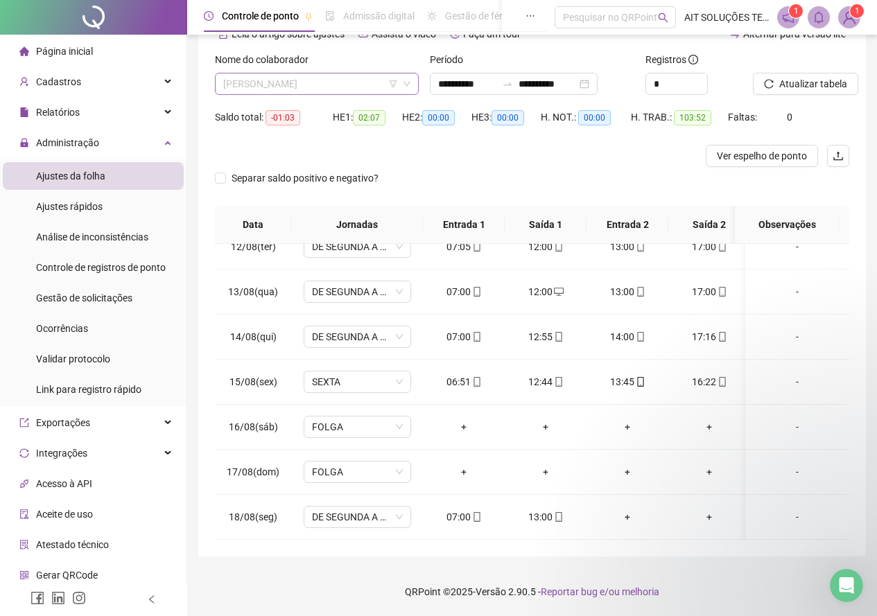
click at [355, 85] on span "[PERSON_NAME]" at bounding box center [316, 83] width 187 height 21
